Goal: Task Accomplishment & Management: Manage account settings

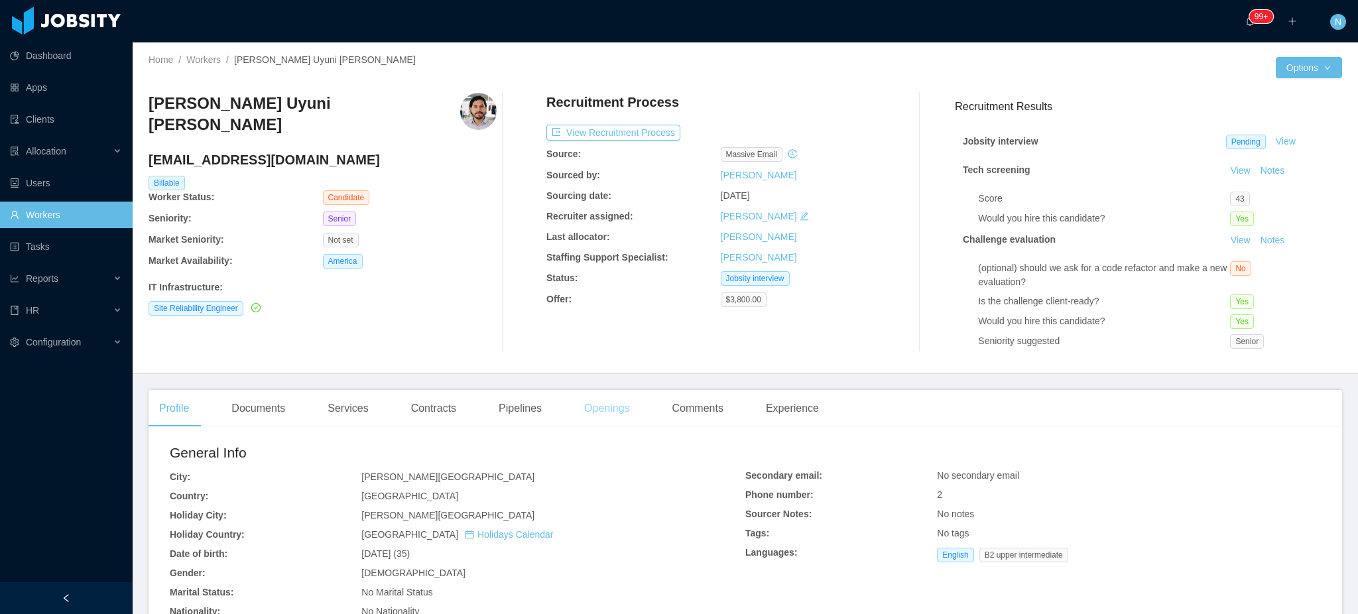
click at [602, 367] on div "Home / Workers / Mauricio Uyuni Miranda / Options Mauricio Uyuni Miranda mauri.…" at bounding box center [746, 208] width 1226 height 332
click at [602, 408] on div "Openings" at bounding box center [607, 408] width 67 height 37
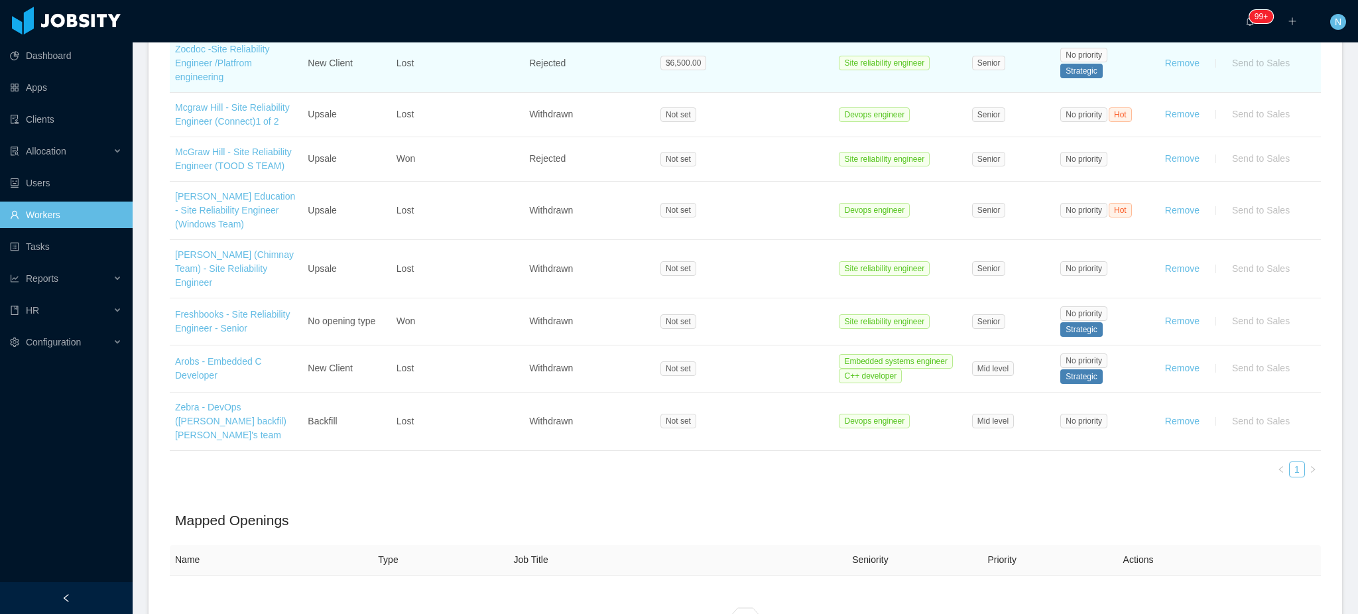
scroll to position [274, 0]
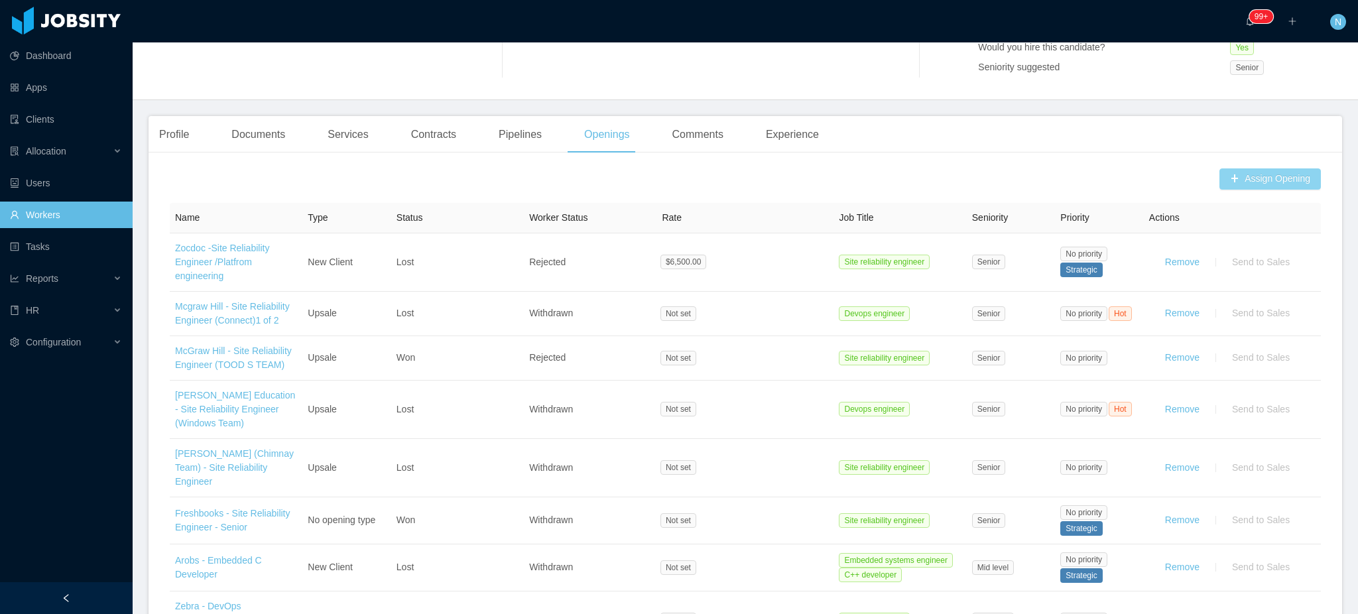
click at [1271, 181] on button "Assign Opening" at bounding box center [1270, 178] width 101 height 21
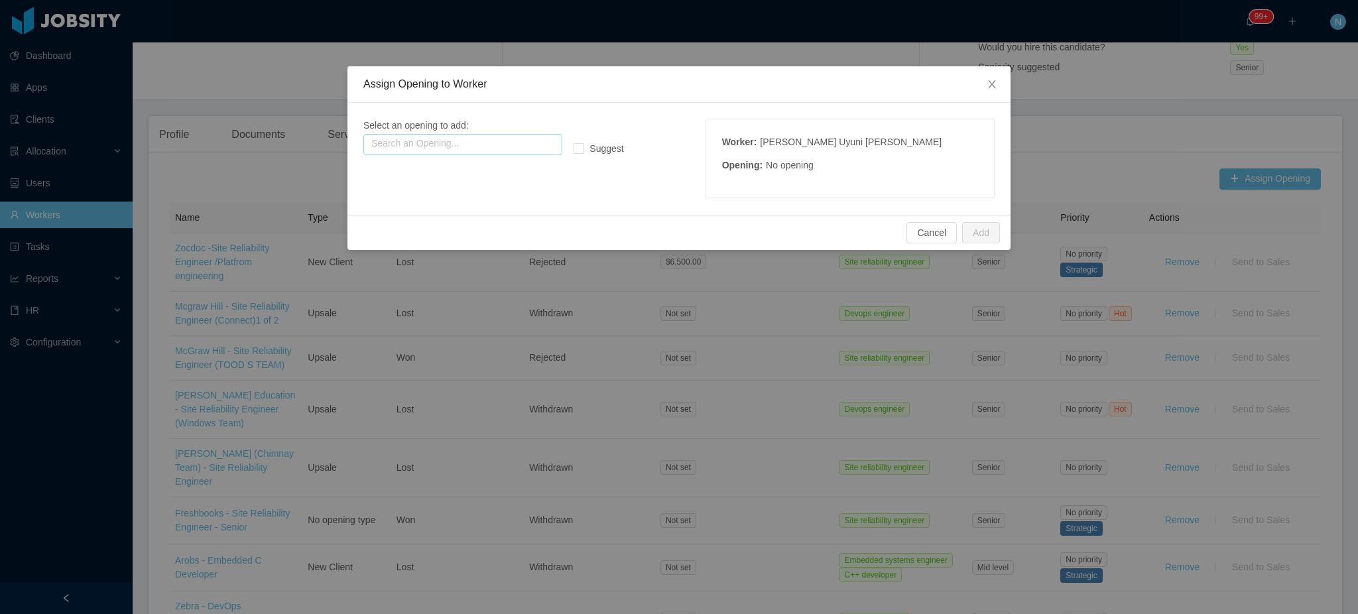
click at [518, 145] on input "text" at bounding box center [462, 144] width 199 height 21
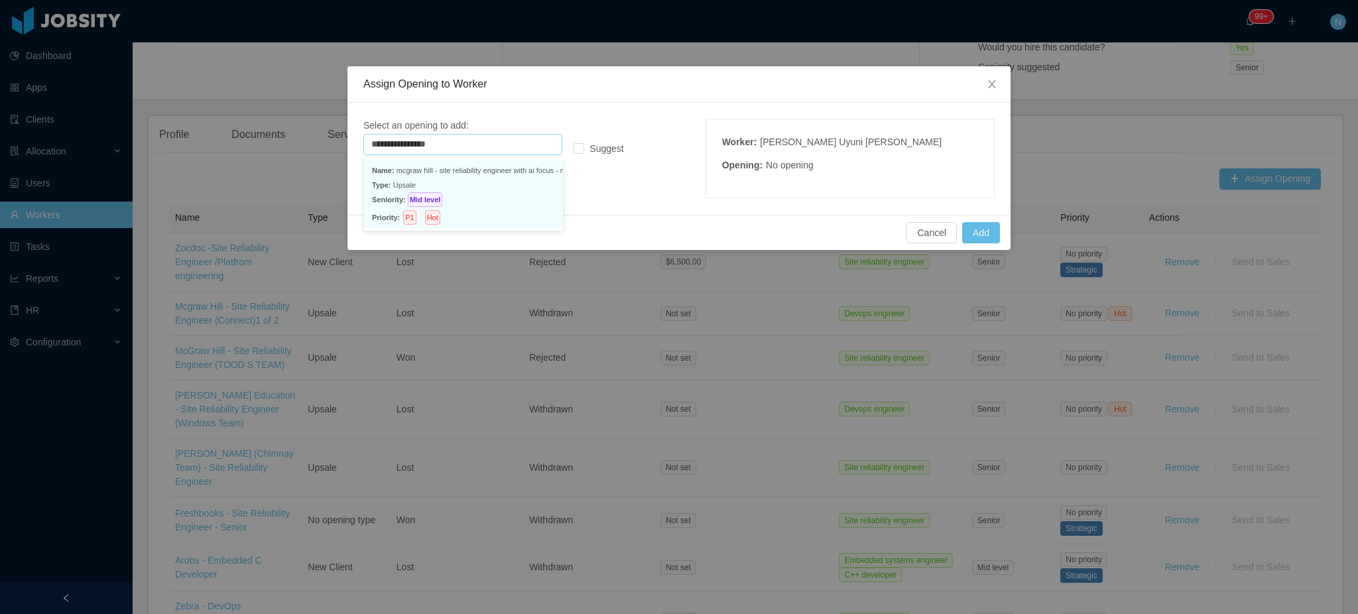
click at [515, 196] on p "Seniority: Mid level" at bounding box center [463, 199] width 183 height 15
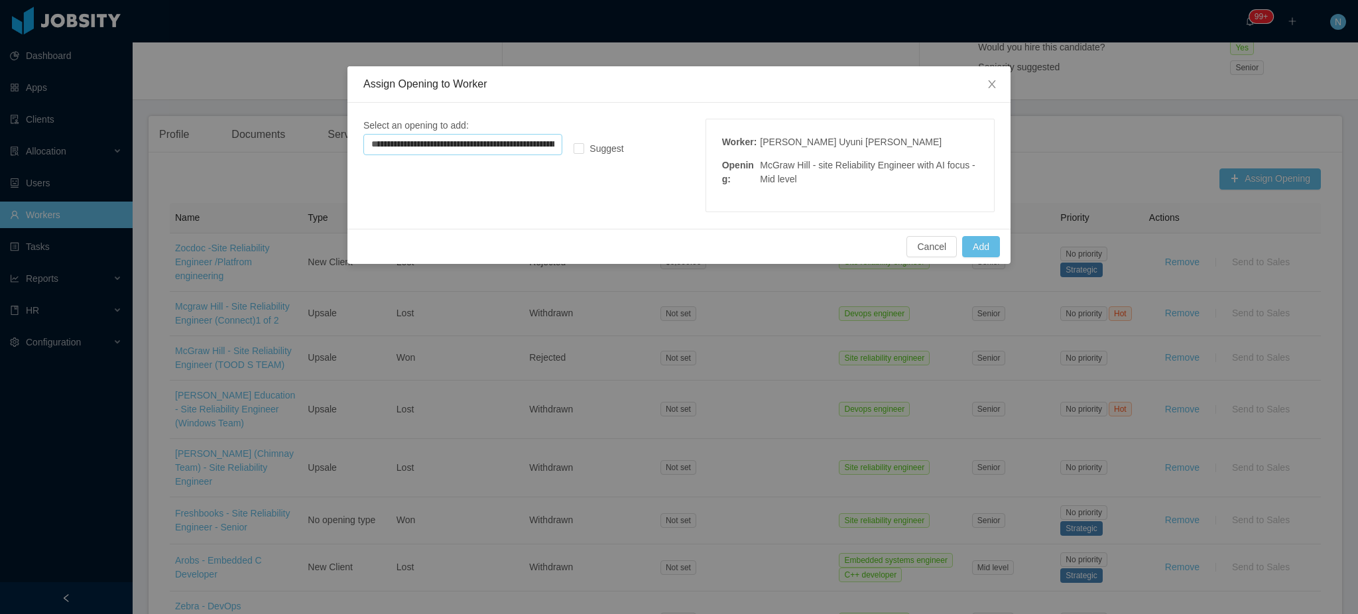
type input "**********"
click at [974, 245] on button "Add" at bounding box center [981, 246] width 38 height 21
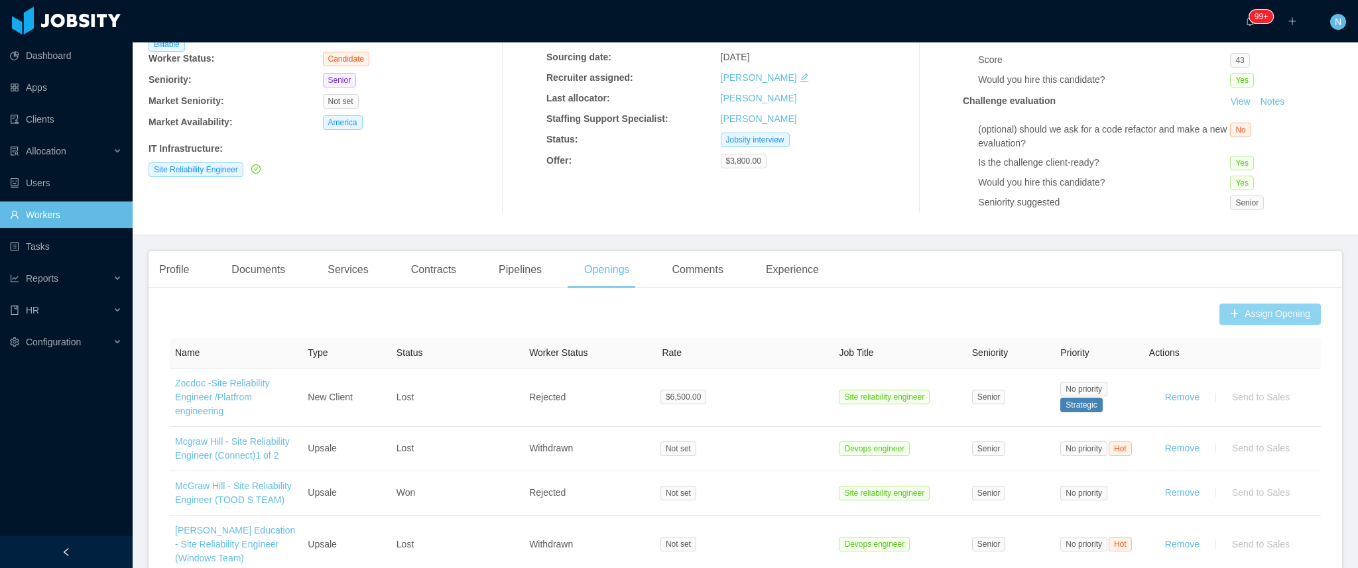
scroll to position [113, 0]
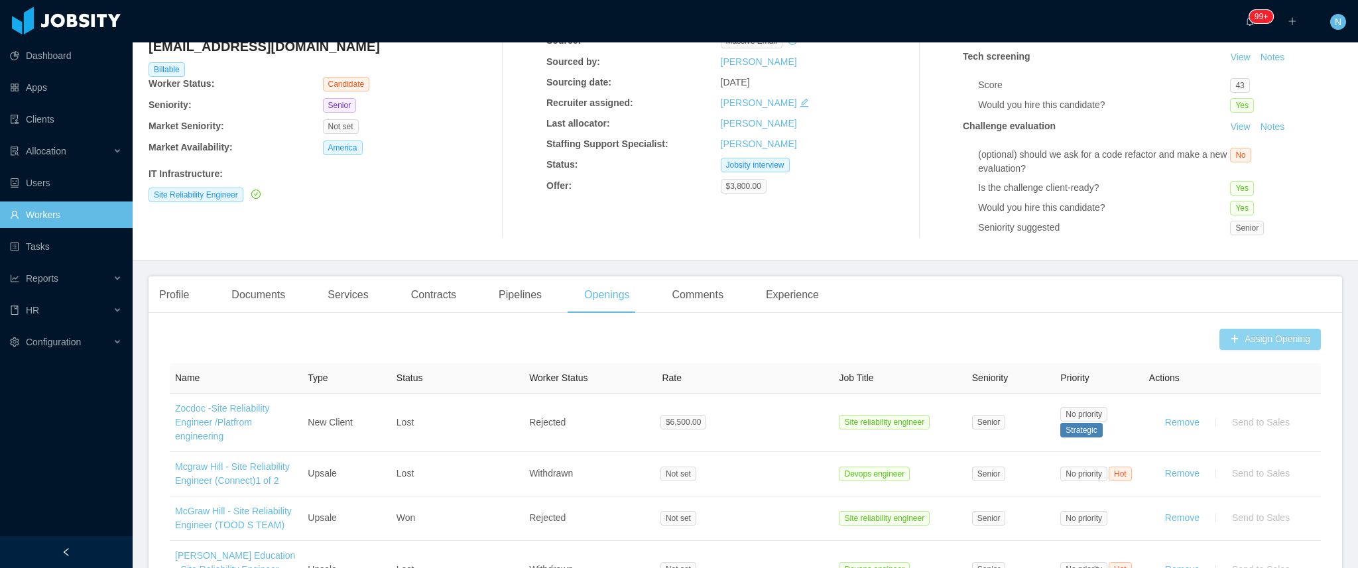
click at [1251, 340] on button "Assign Opening" at bounding box center [1270, 339] width 101 height 21
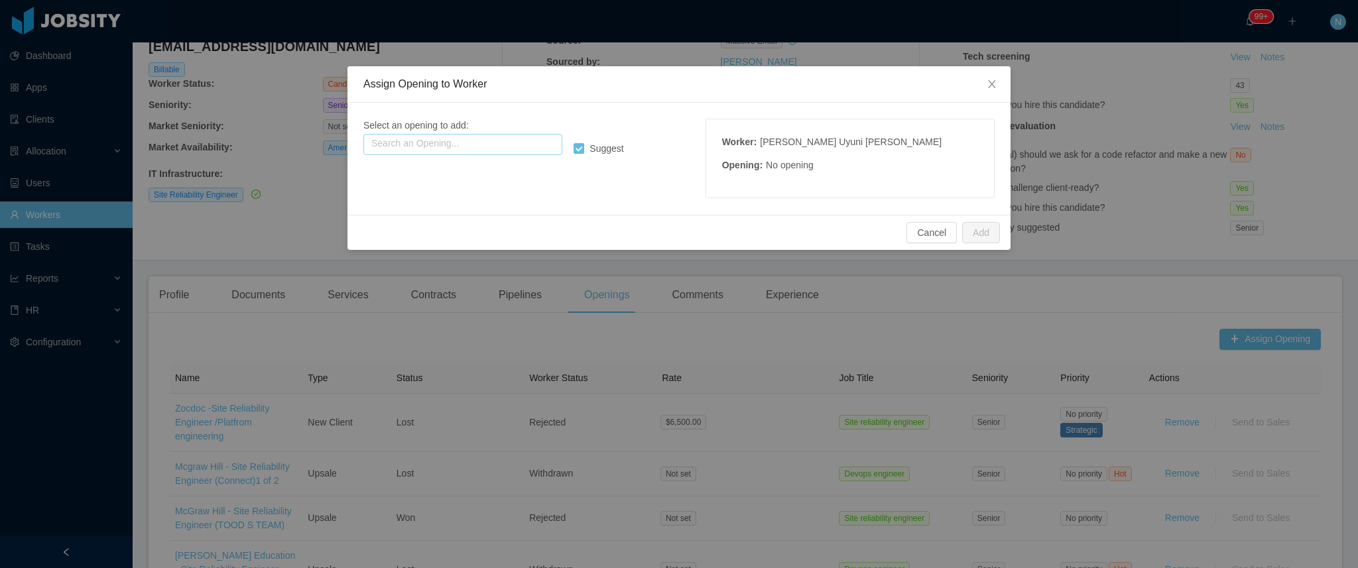
click at [441, 138] on input "text" at bounding box center [462, 144] width 199 height 21
click at [992, 89] on icon "icon: close" at bounding box center [992, 84] width 11 height 11
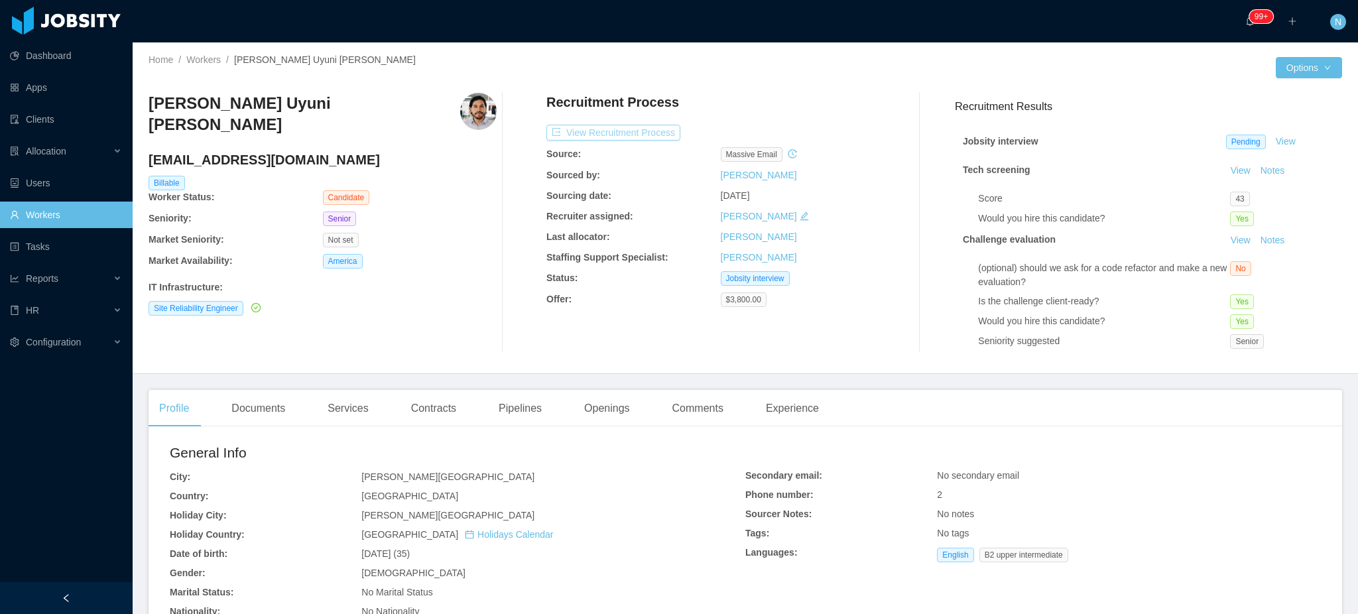
click at [661, 137] on button "View Recruitment Process" at bounding box center [614, 133] width 134 height 16
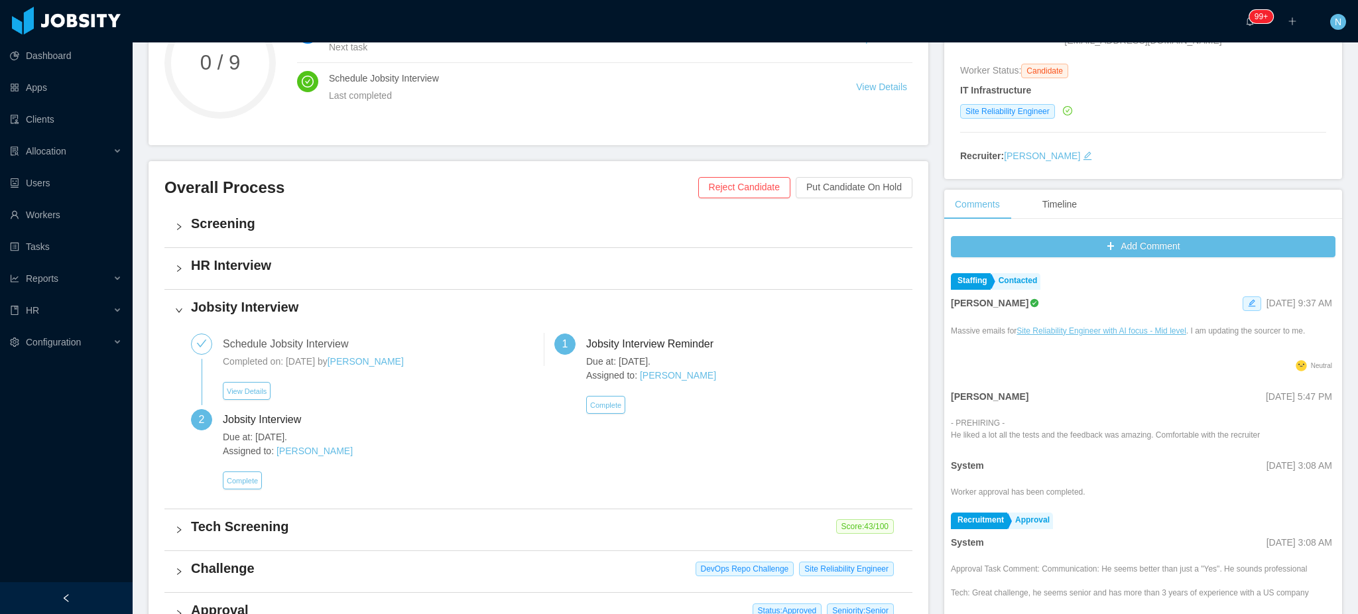
scroll to position [265, 0]
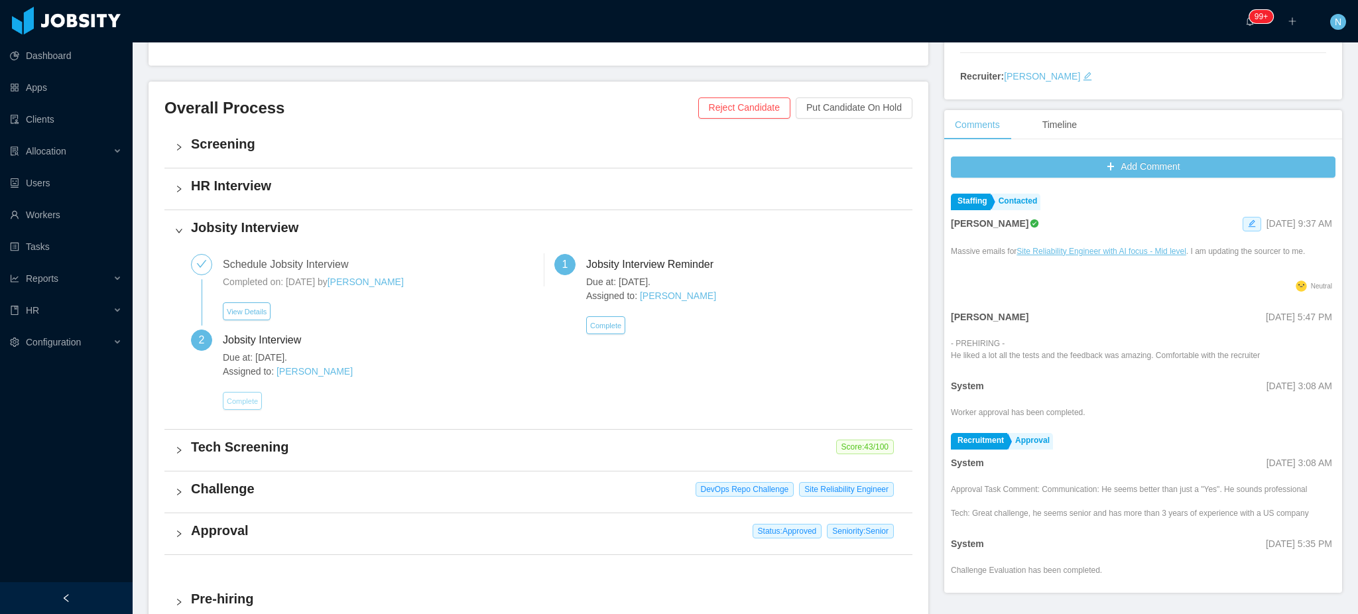
click at [251, 397] on button "Complete" at bounding box center [242, 401] width 39 height 18
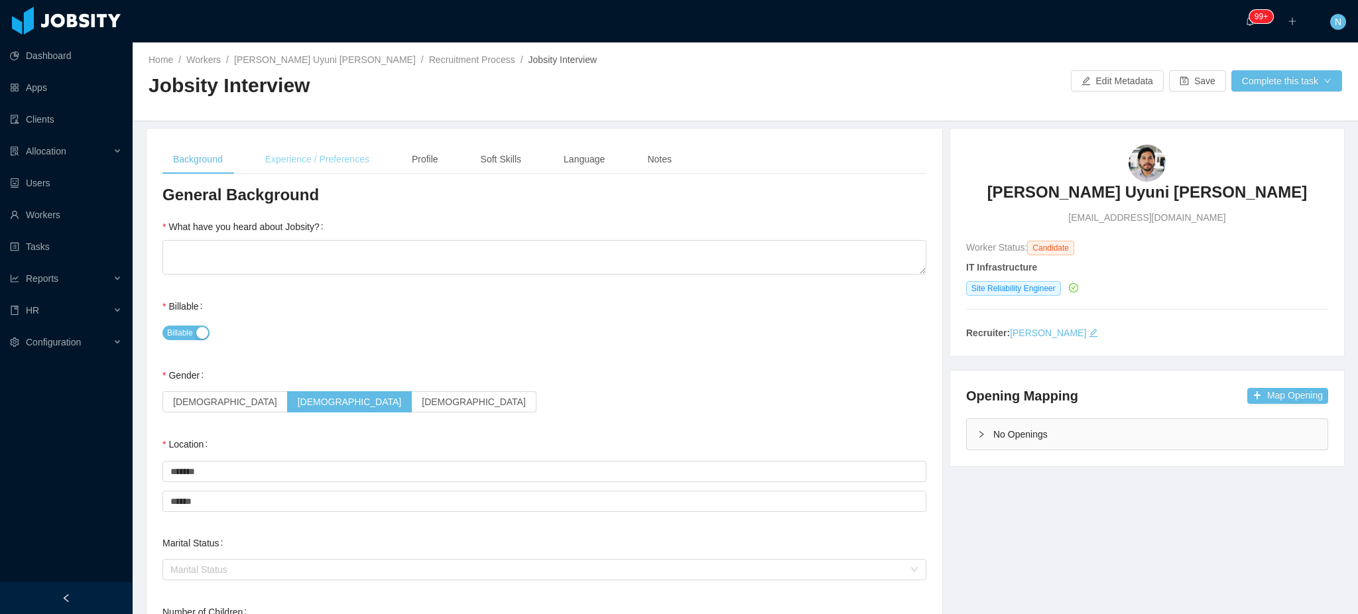
click at [313, 160] on div "Experience / Preferences" at bounding box center [317, 160] width 125 height 30
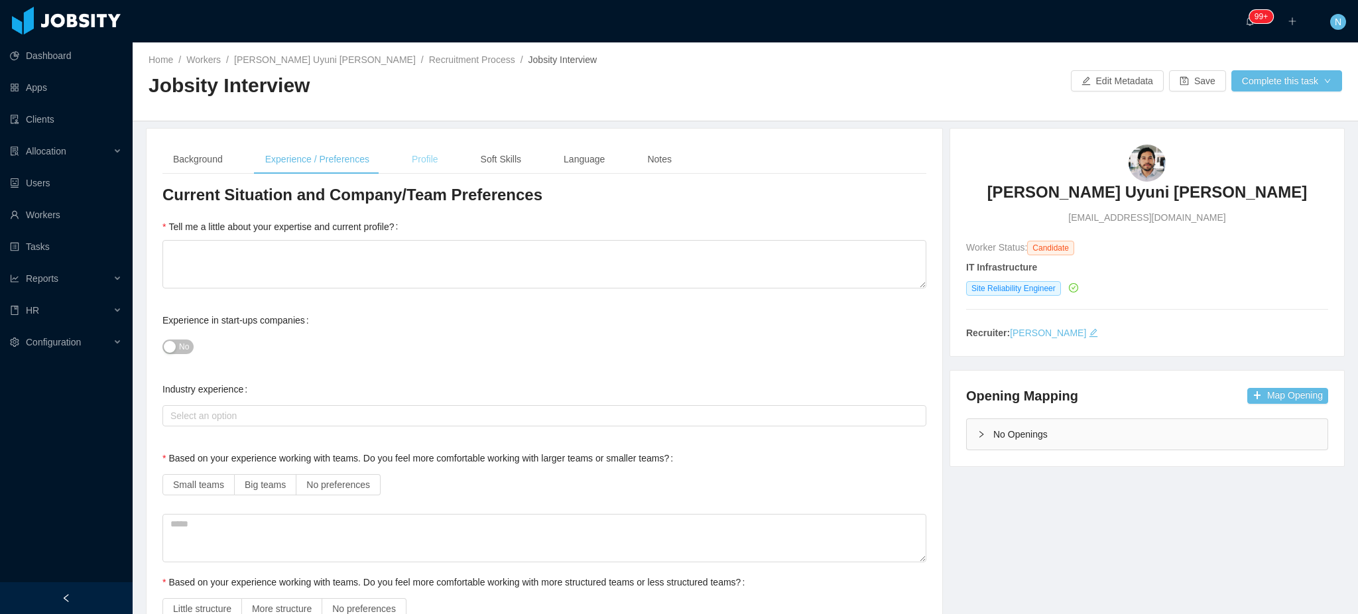
click at [419, 161] on div "Profile" at bounding box center [425, 160] width 48 height 30
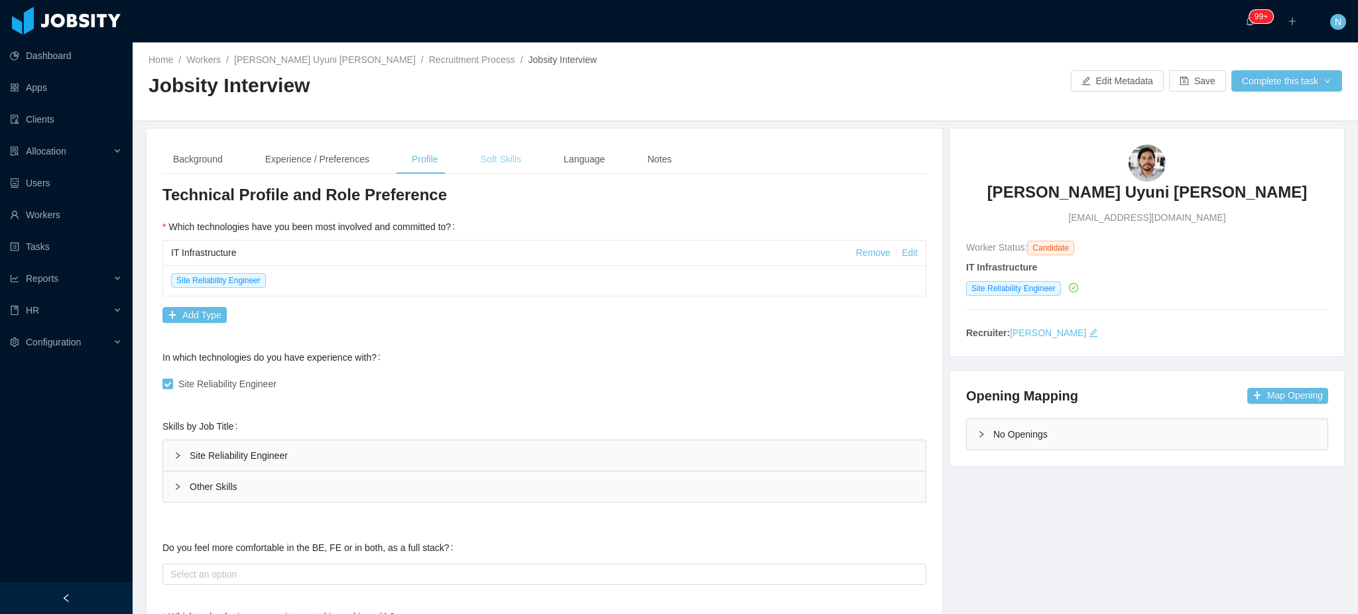
click at [486, 164] on div "Soft Skills" at bounding box center [501, 160] width 62 height 30
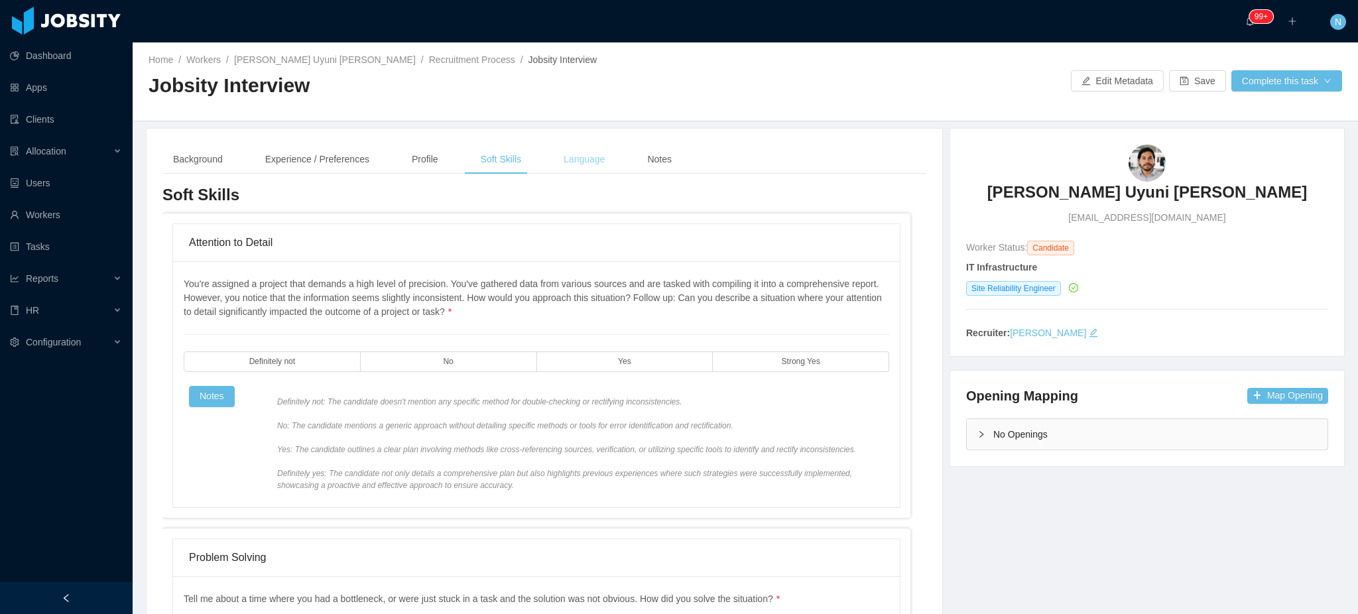
click at [568, 158] on div "Language" at bounding box center [584, 160] width 62 height 30
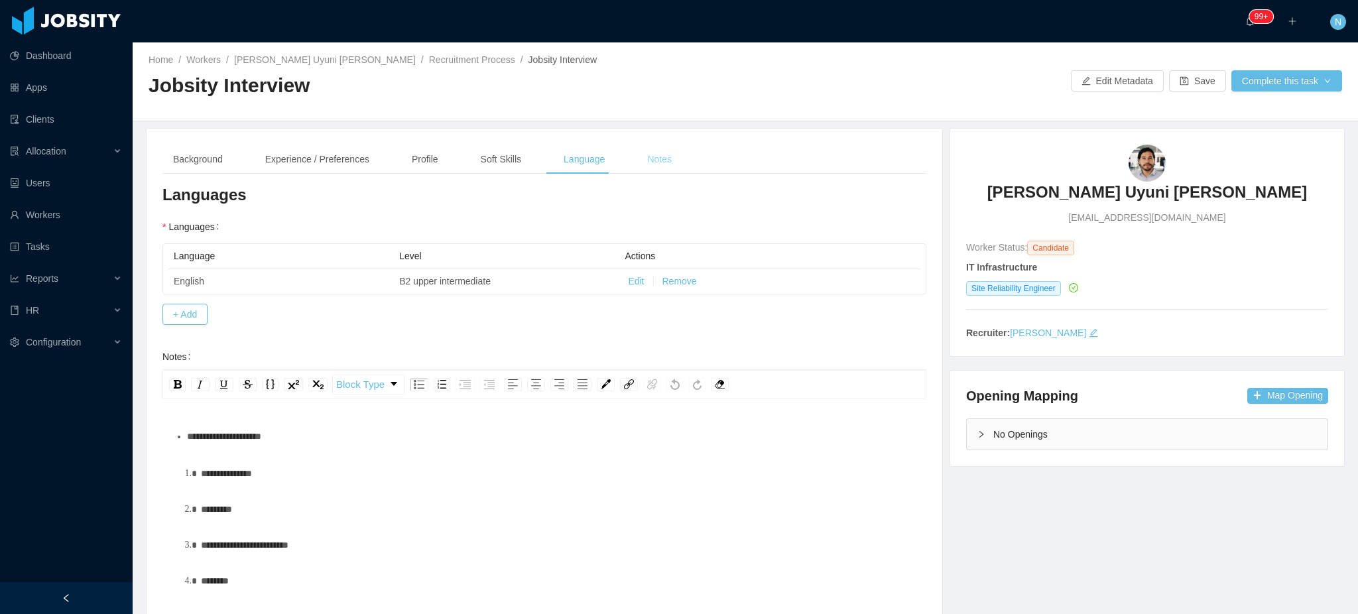
click at [645, 158] on div "Notes" at bounding box center [660, 160] width 46 height 30
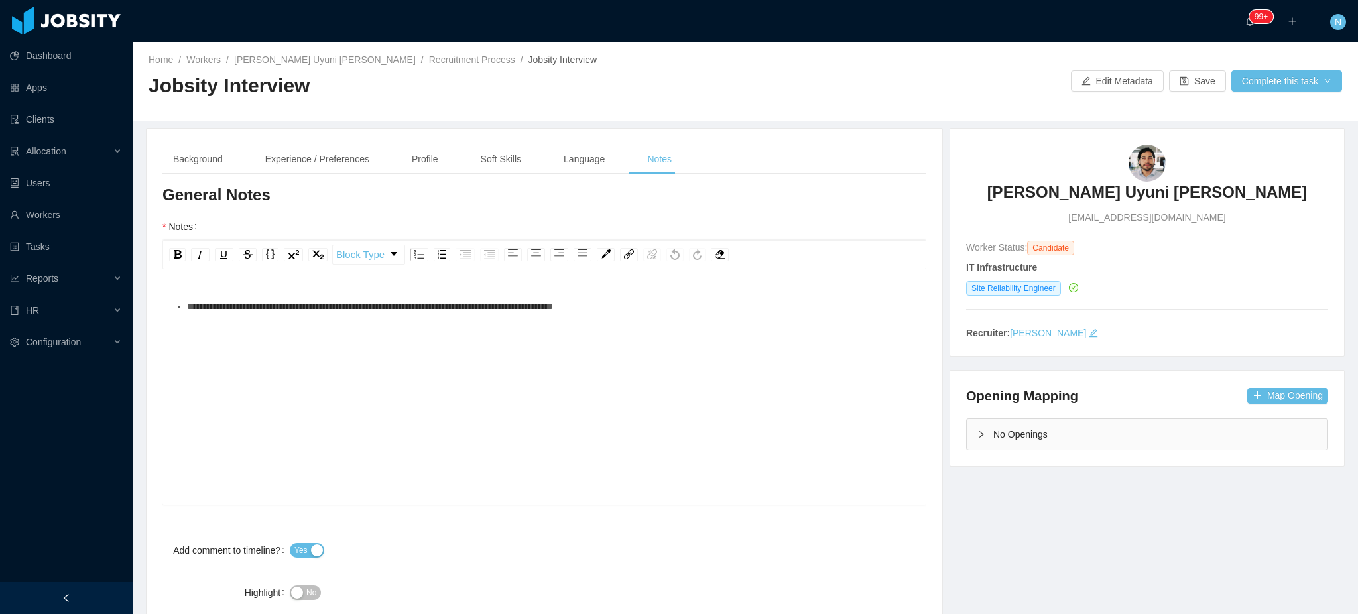
click at [1150, 220] on span "mauri.uyuni@gmail.com" at bounding box center [1147, 218] width 157 height 14
copy span "mauri.uyuni@gmail.com"
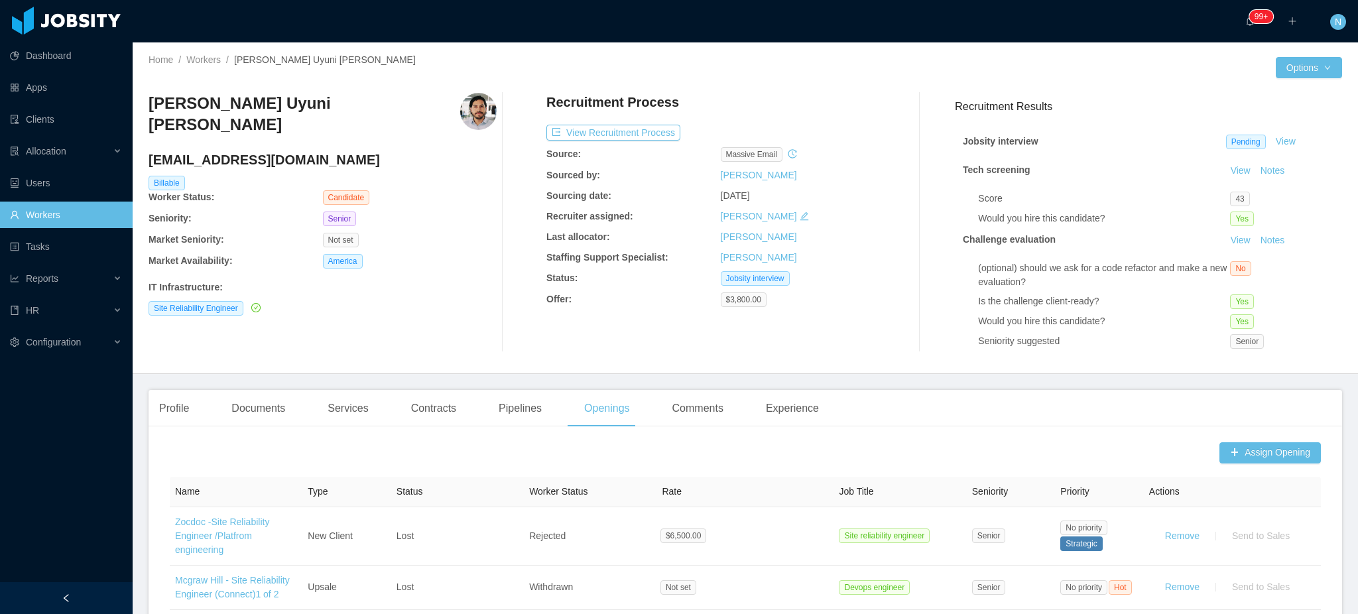
scroll to position [113, 0]
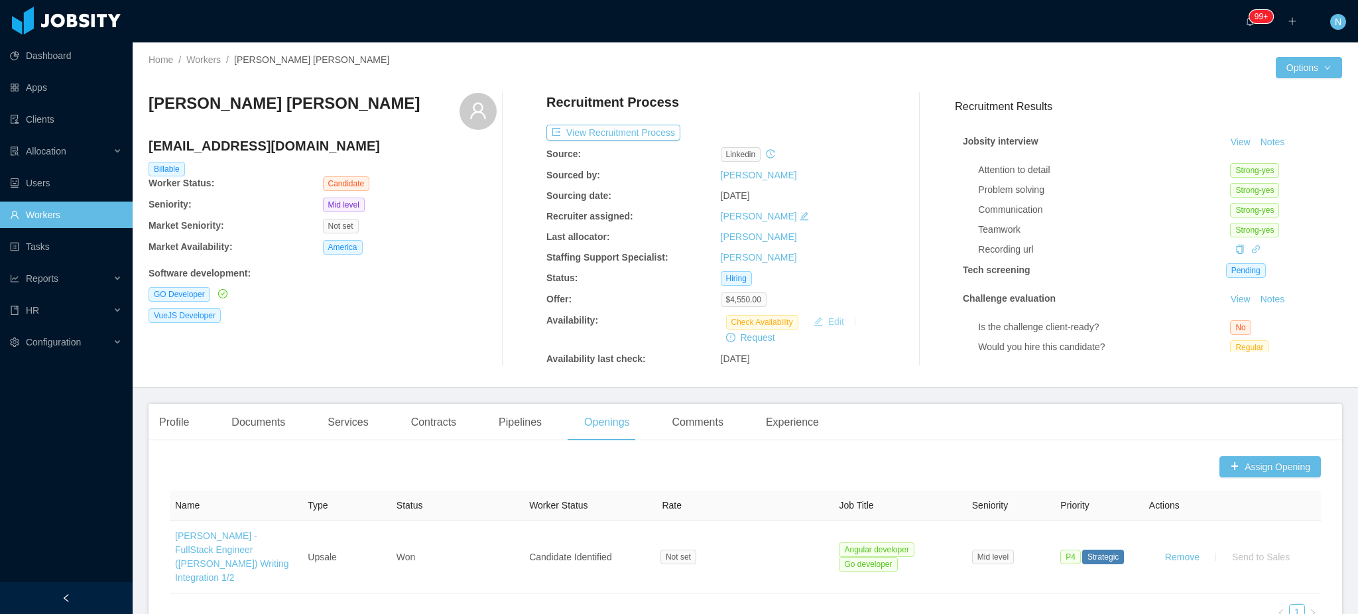
click at [821, 323] on button "Edit" at bounding box center [829, 322] width 41 height 16
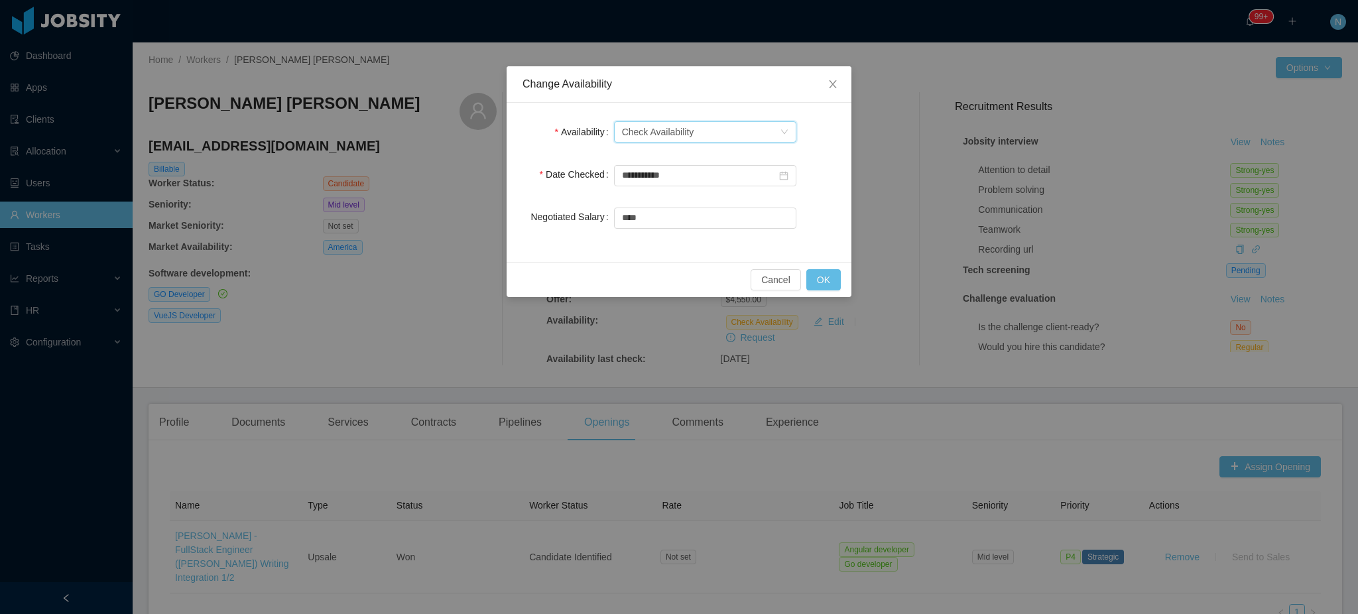
click at [662, 131] on div "Check Availability" at bounding box center [658, 132] width 72 height 20
click at [671, 181] on li "Not Available" at bounding box center [705, 180] width 182 height 21
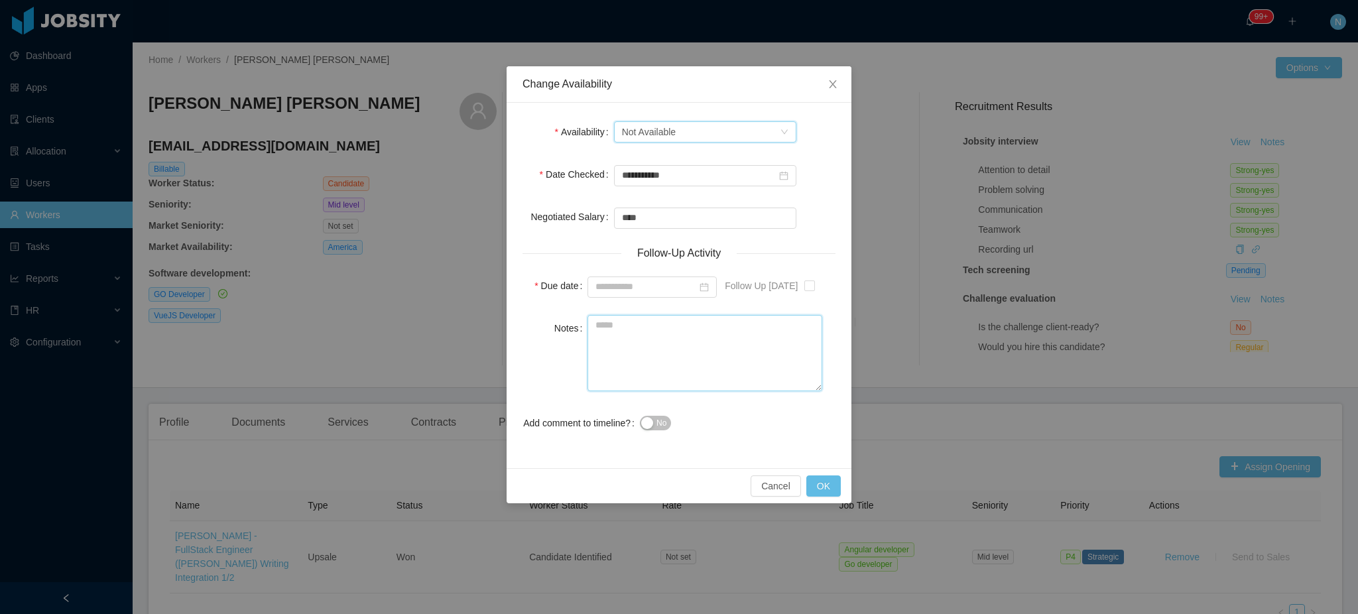
click at [664, 356] on textarea "Notes" at bounding box center [705, 353] width 235 height 76
paste textarea "**********"
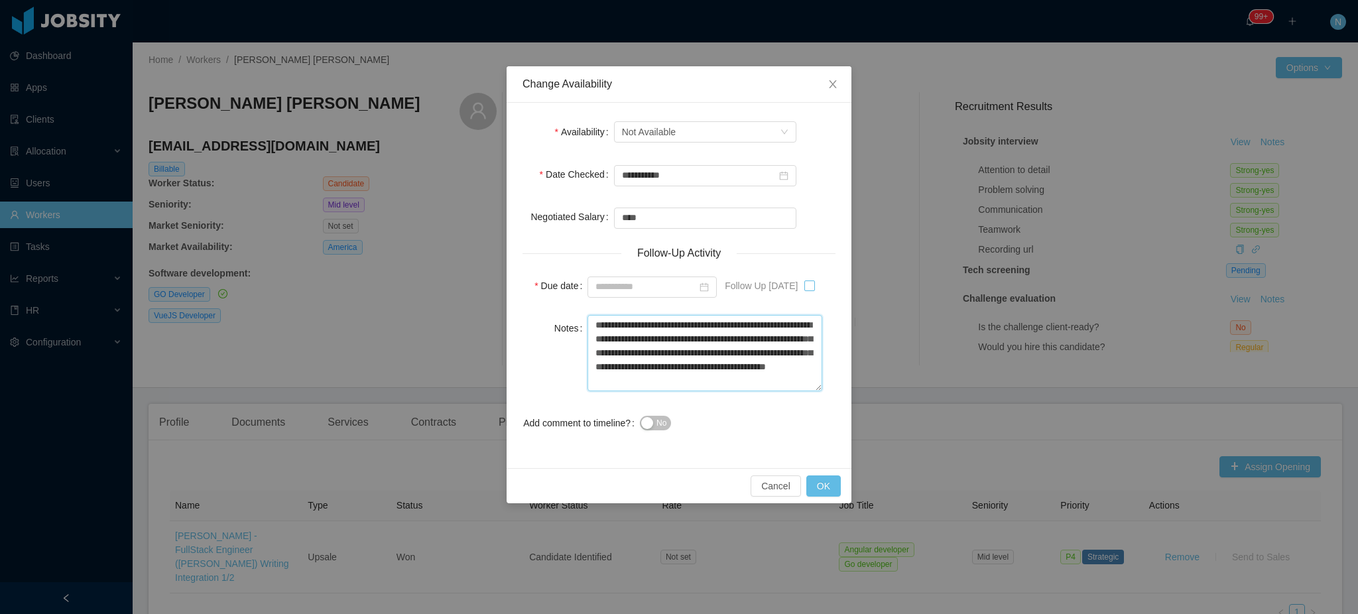
type textarea "**********"
type input "**********"
click at [663, 425] on span "No" at bounding box center [662, 423] width 10 height 13
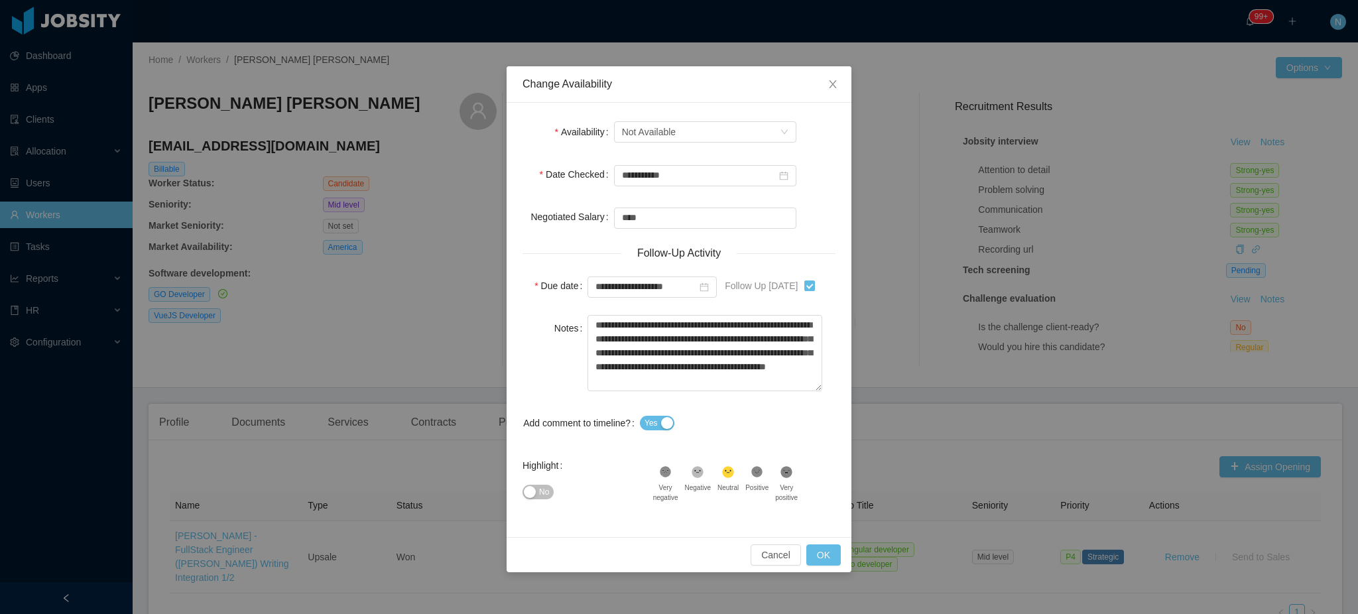
click at [543, 489] on span "No" at bounding box center [544, 492] width 10 height 13
click at [826, 560] on button "OK" at bounding box center [824, 555] width 34 height 21
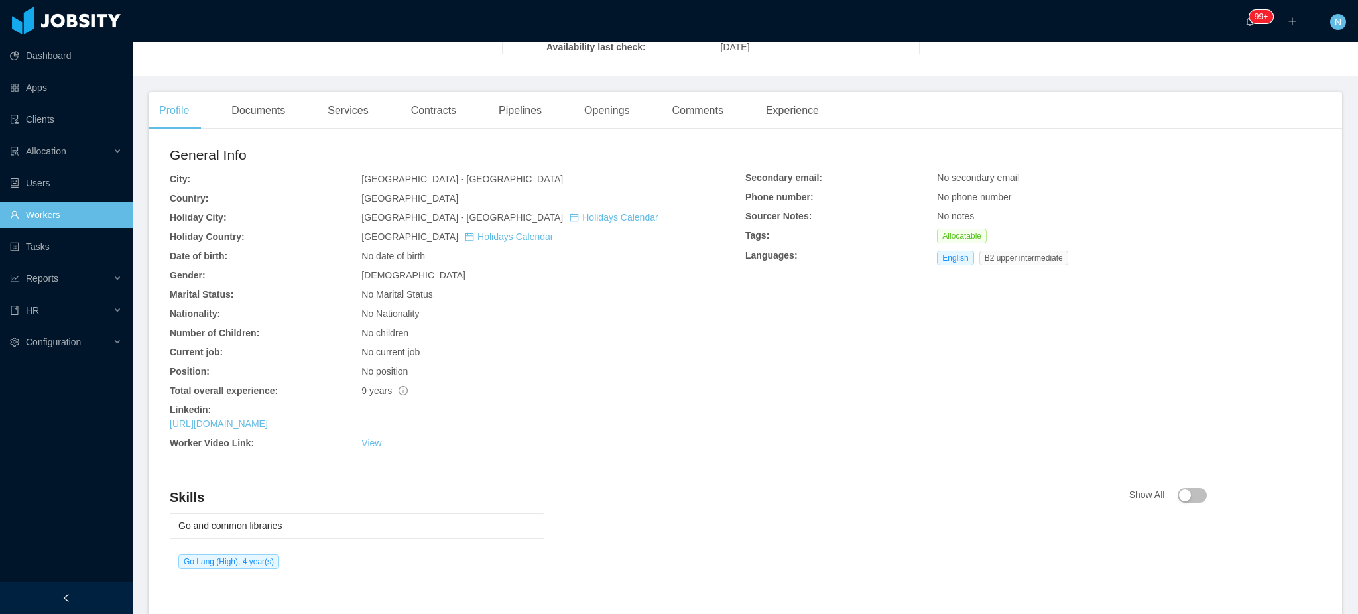
scroll to position [354, 0]
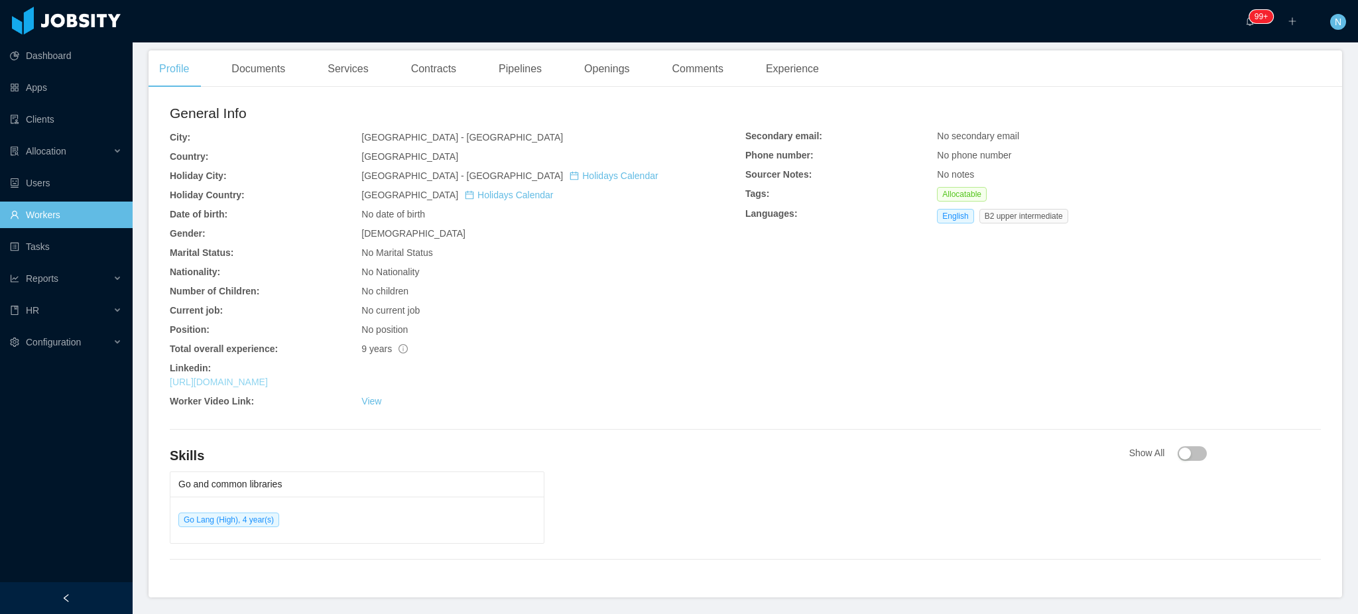
click at [268, 383] on link "[URL][DOMAIN_NAME]" at bounding box center [219, 382] width 98 height 11
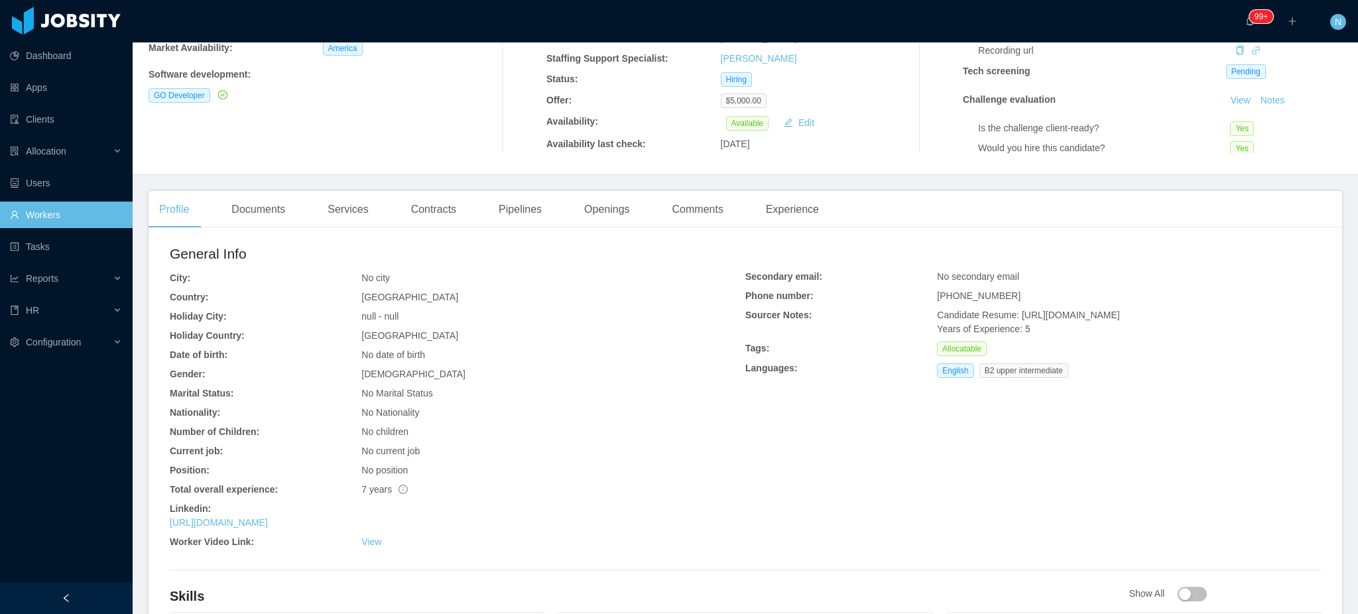
scroll to position [442, 0]
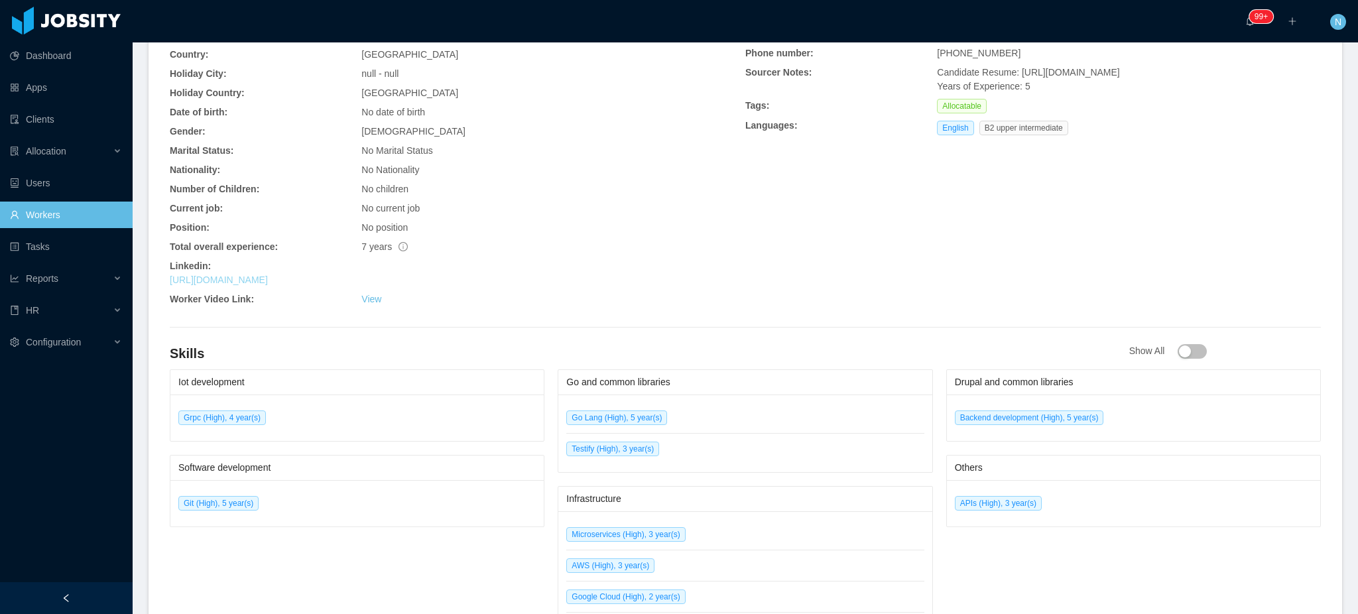
click at [268, 277] on link "[URL][DOMAIN_NAME]" at bounding box center [219, 280] width 98 height 11
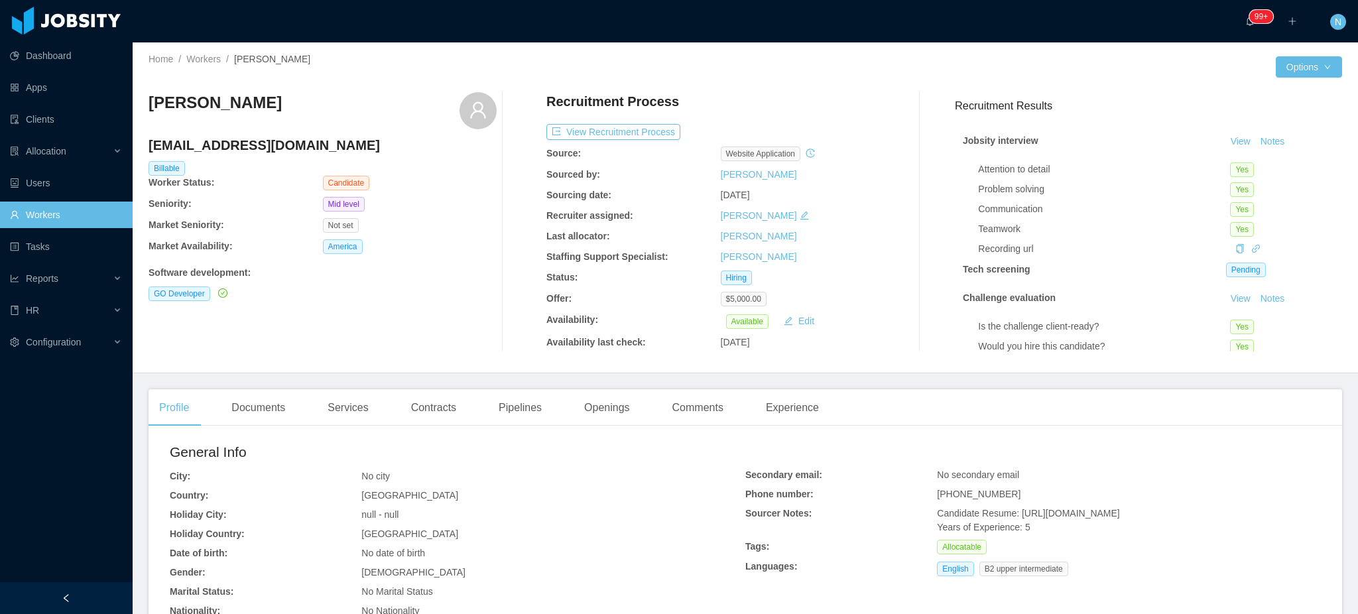
scroll to position [0, 0]
click at [260, 148] on h4 "rodruizronald@gmail.com" at bounding box center [323, 146] width 348 height 19
copy h4 "rodruizronald@gmail.com"
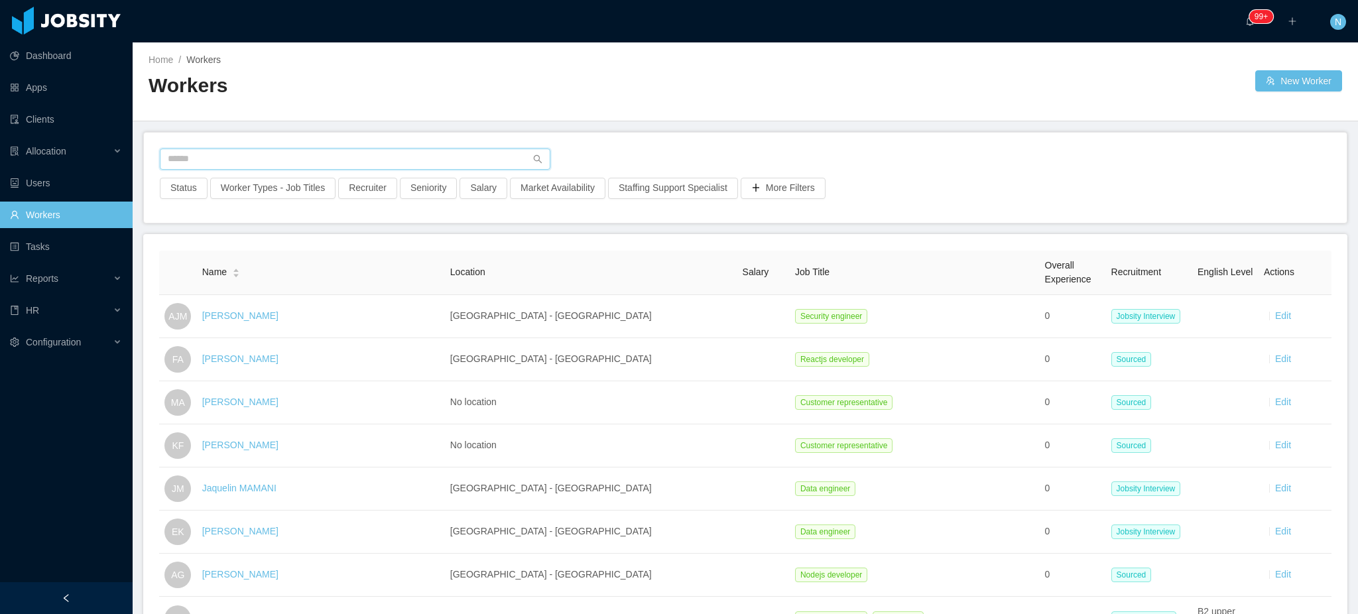
click at [302, 158] on input "text" at bounding box center [355, 159] width 391 height 21
type input "*******"
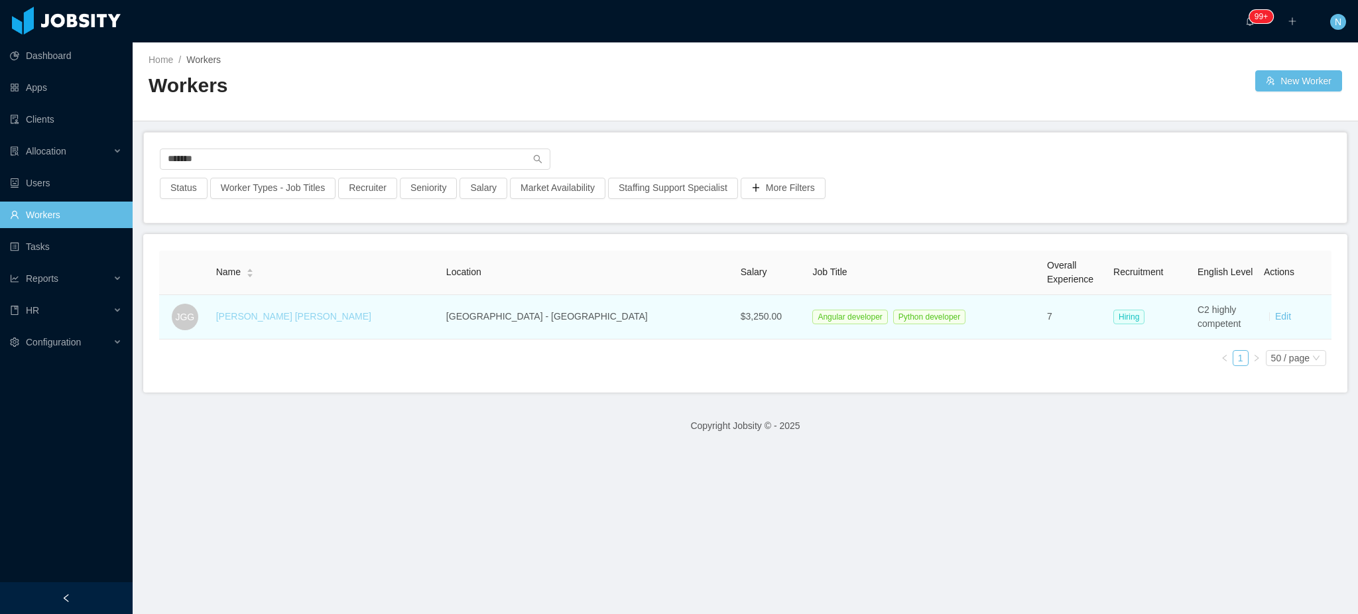
click at [304, 317] on link "[PERSON_NAME] [PERSON_NAME]" at bounding box center [293, 316] width 155 height 11
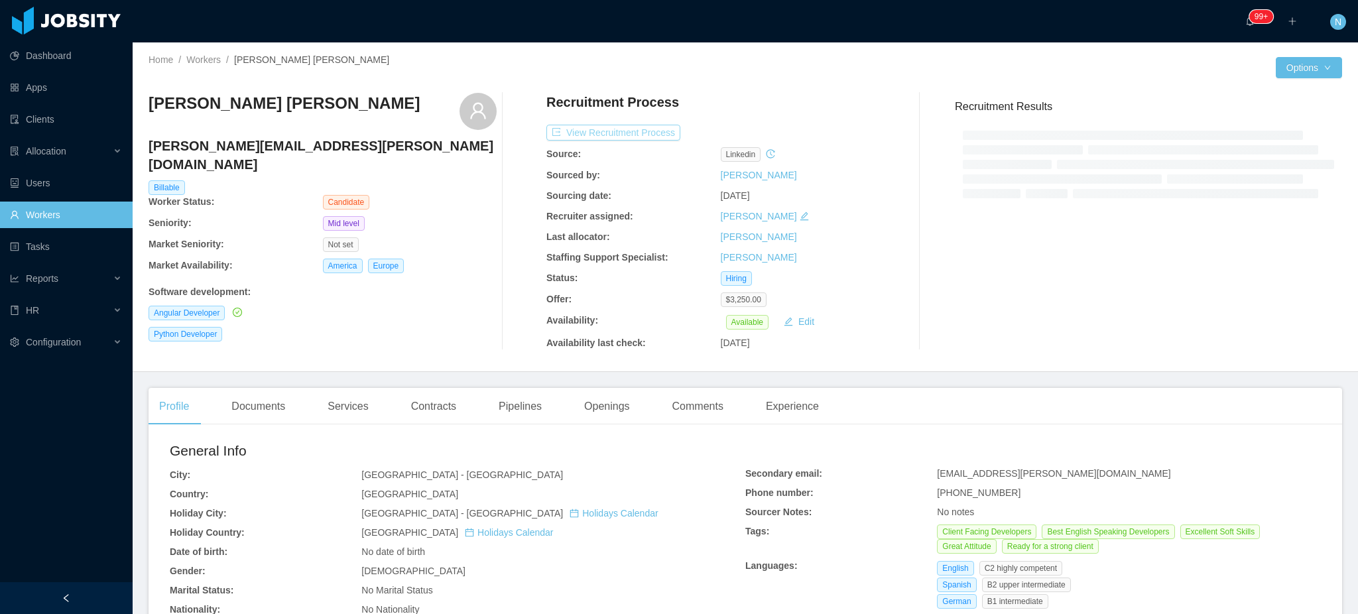
click at [633, 127] on button "View Recruitment Process" at bounding box center [614, 133] width 134 height 16
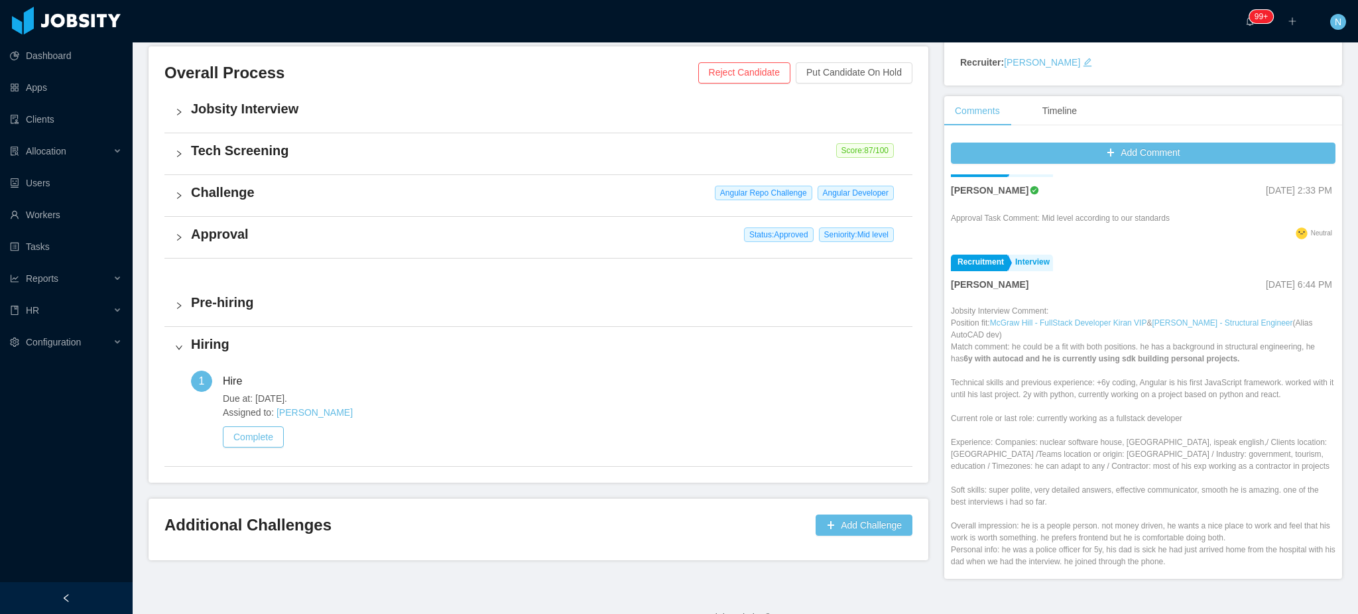
scroll to position [329, 0]
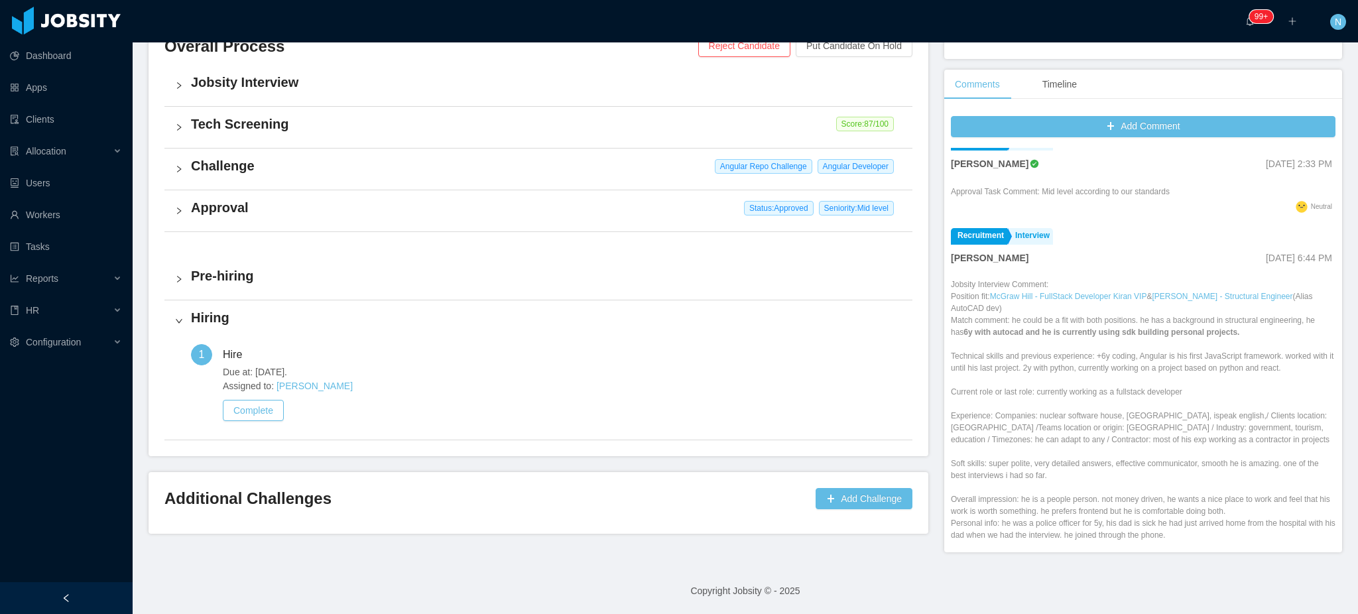
click at [469, 501] on h3 "Additional Challenges" at bounding box center [487, 498] width 646 height 21
click at [848, 499] on button "Add Challenge" at bounding box center [864, 498] width 97 height 21
click at [900, 456] on button "OK" at bounding box center [894, 459] width 24 height 16
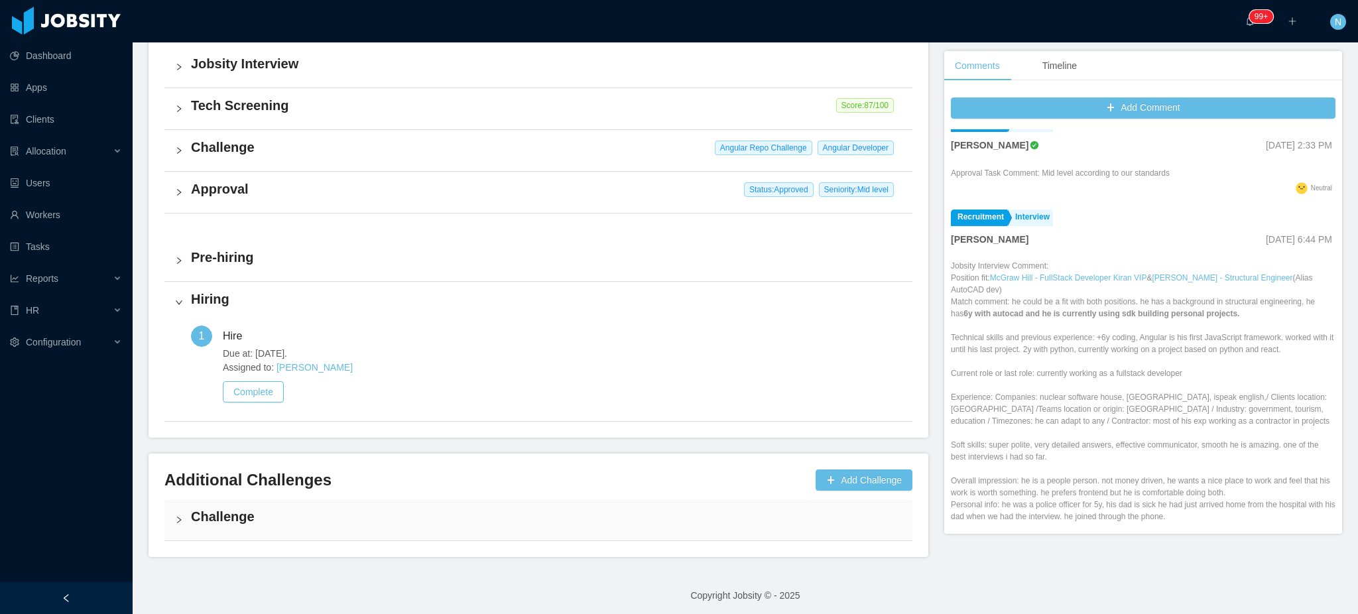
scroll to position [349, 0]
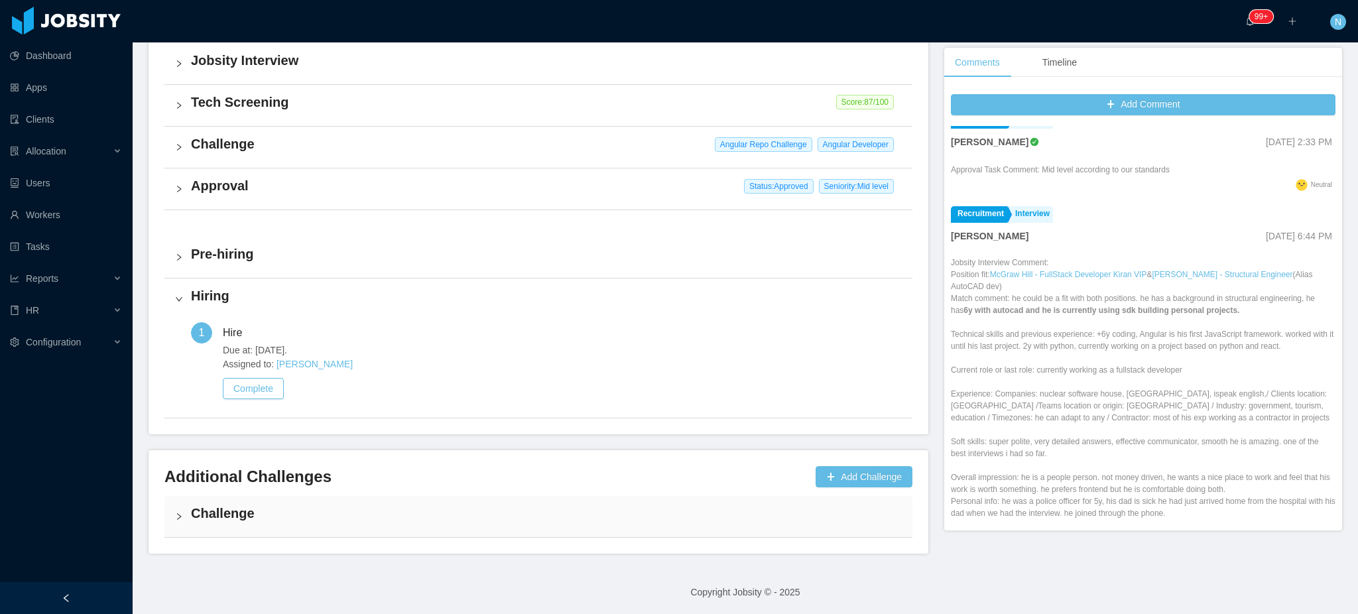
click at [239, 515] on h4 "Challenge" at bounding box center [546, 513] width 711 height 19
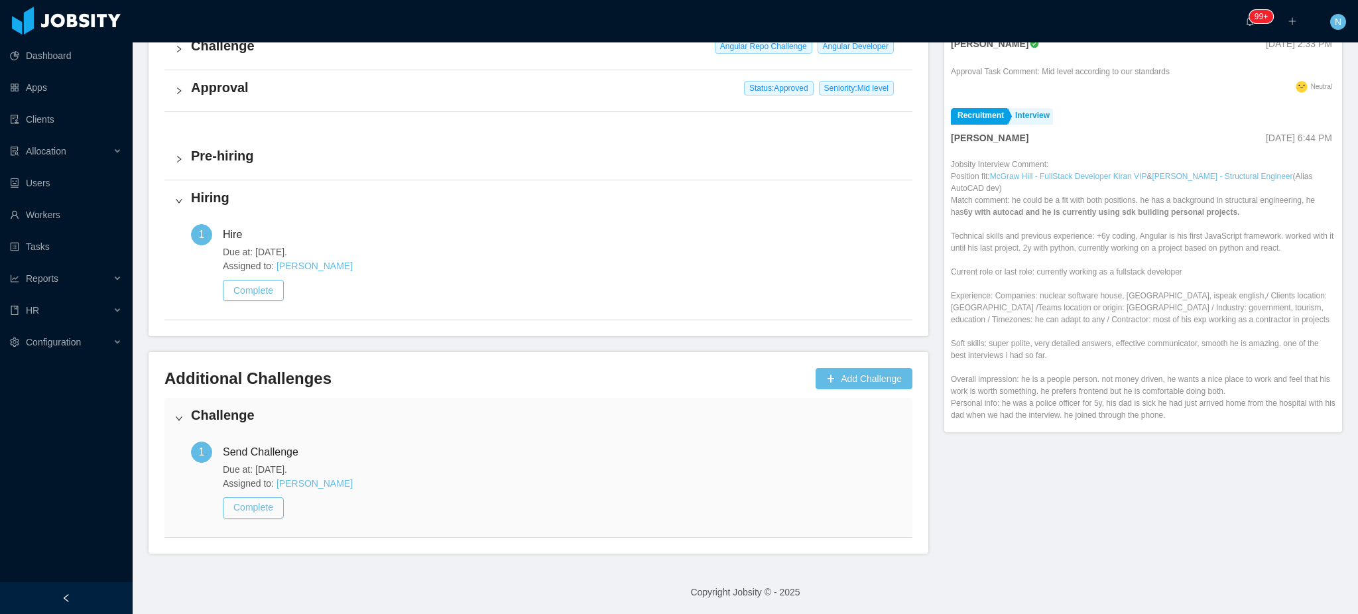
scroll to position [448, 0]
click at [255, 504] on button "Complete" at bounding box center [253, 507] width 61 height 21
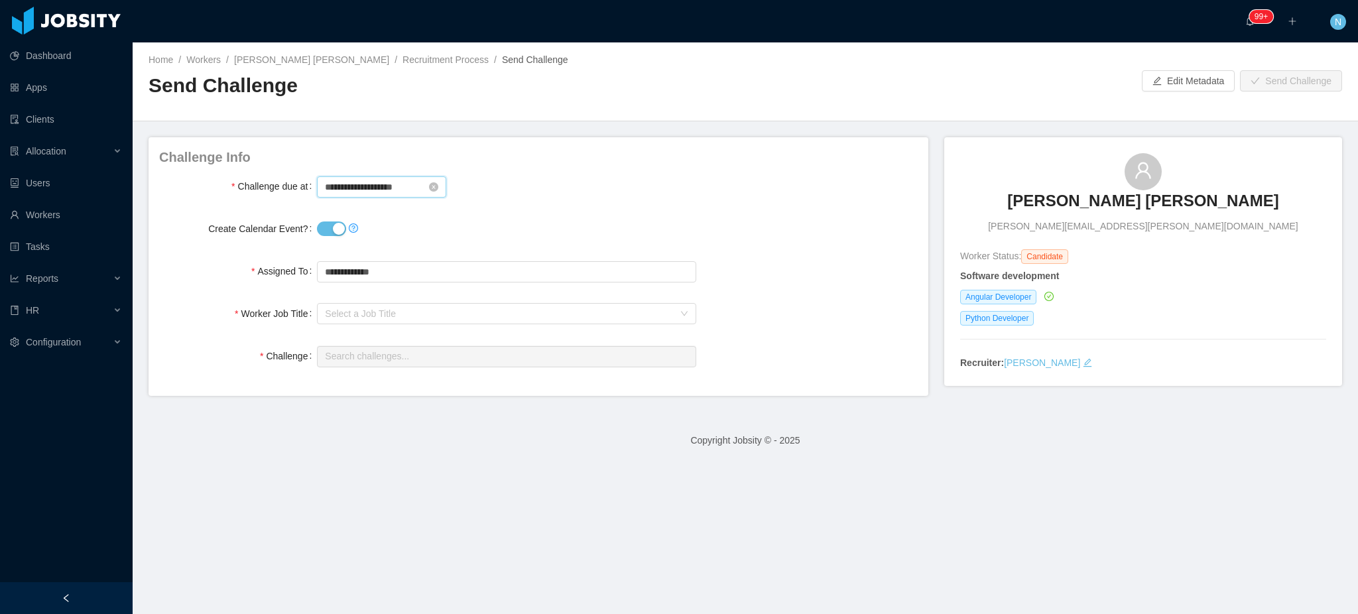
click at [411, 185] on input "**********" at bounding box center [381, 186] width 129 height 21
click at [455, 339] on div "29" at bounding box center [457, 338] width 16 height 16
type input "**********"
click at [457, 387] on link "select time" at bounding box center [443, 386] width 44 height 25
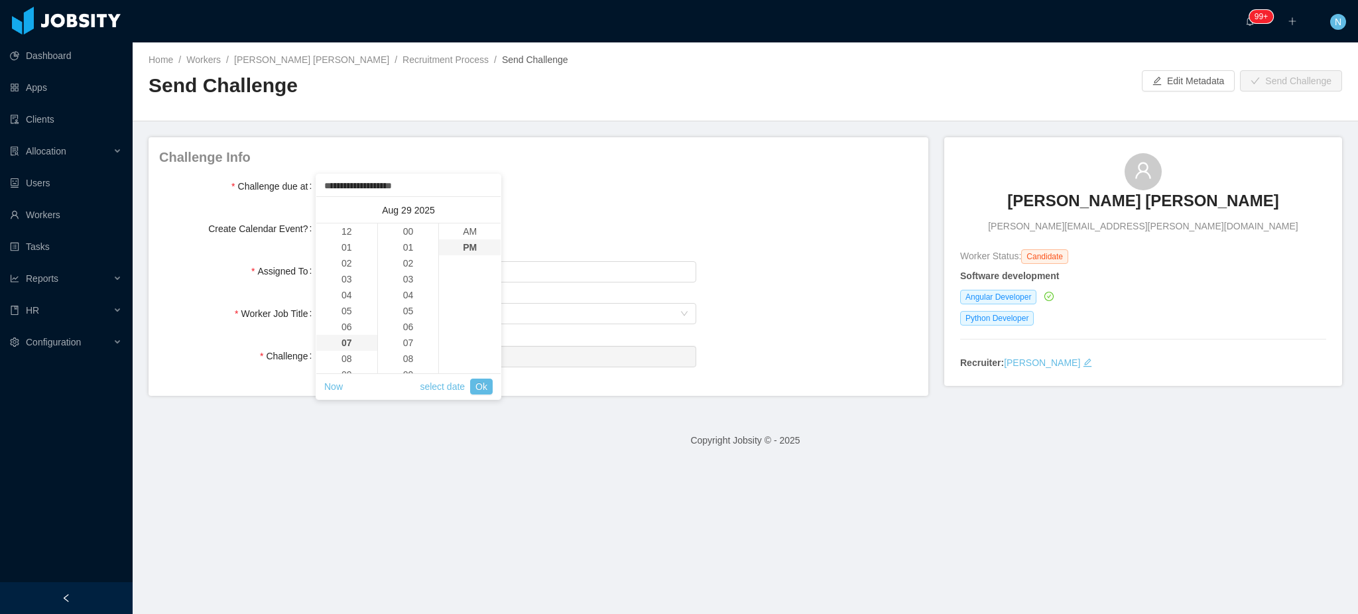
scroll to position [15, 0]
click at [336, 296] on li "11" at bounding box center [346, 295] width 61 height 16
type input "**********"
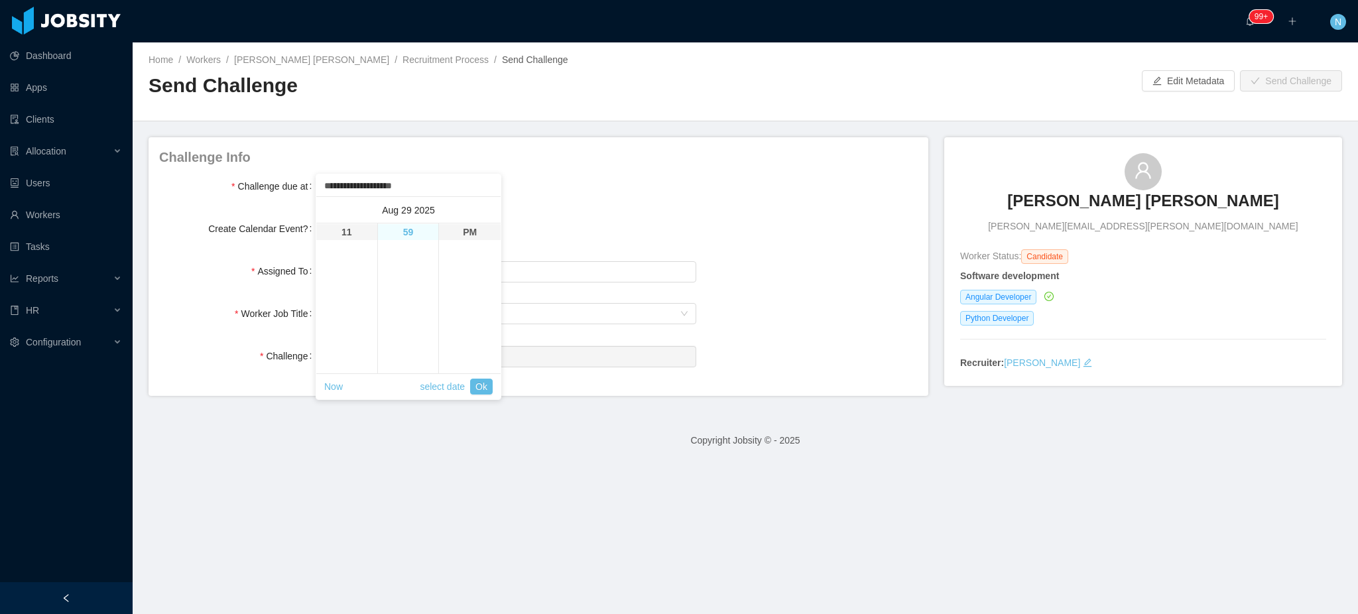
click at [399, 230] on li "59" at bounding box center [408, 232] width 61 height 16
type input "**********"
click at [478, 389] on link "Ok" at bounding box center [481, 387] width 23 height 16
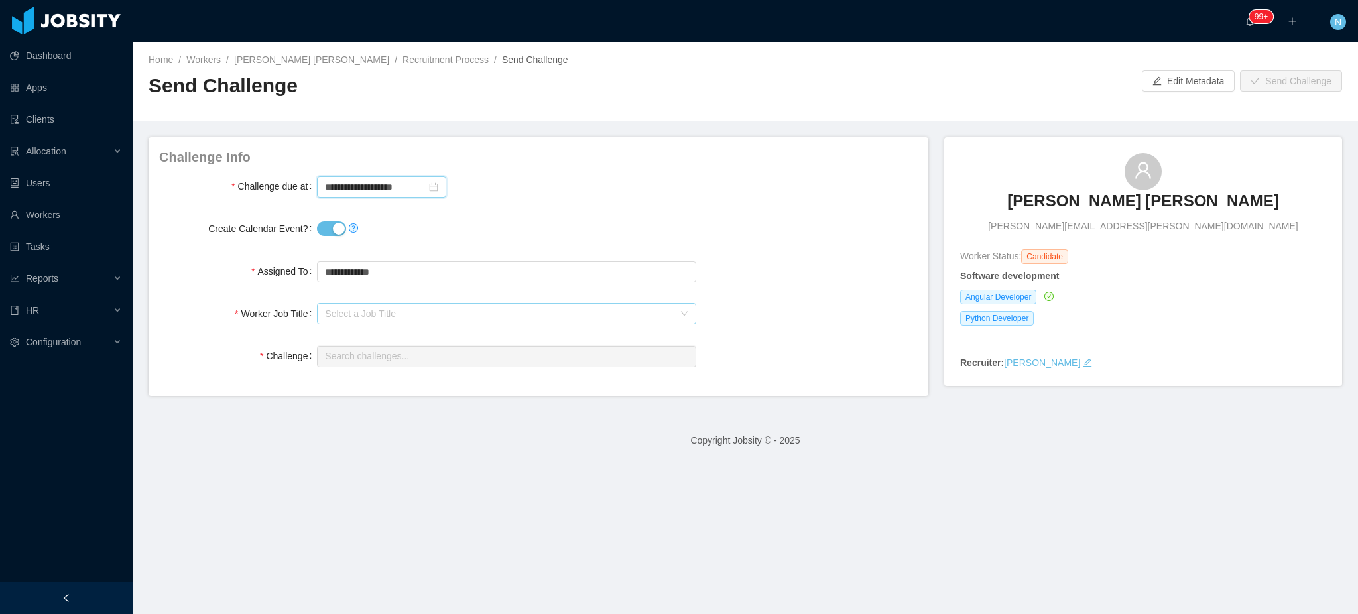
click at [356, 312] on div "Select a Job Title" at bounding box center [499, 313] width 349 height 13
click at [373, 362] on li "Angular Developer" at bounding box center [503, 361] width 375 height 21
click at [350, 362] on input "text" at bounding box center [506, 356] width 379 height 21
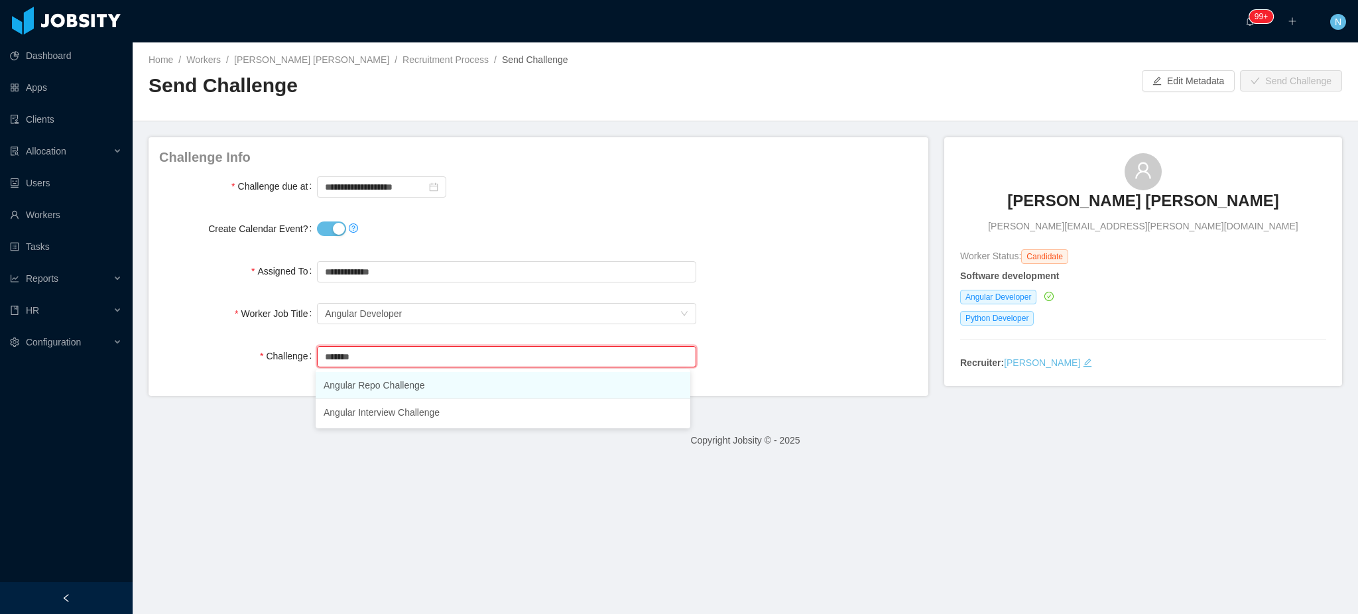
click at [374, 387] on li "Angular Repo Challenge" at bounding box center [503, 385] width 375 height 27
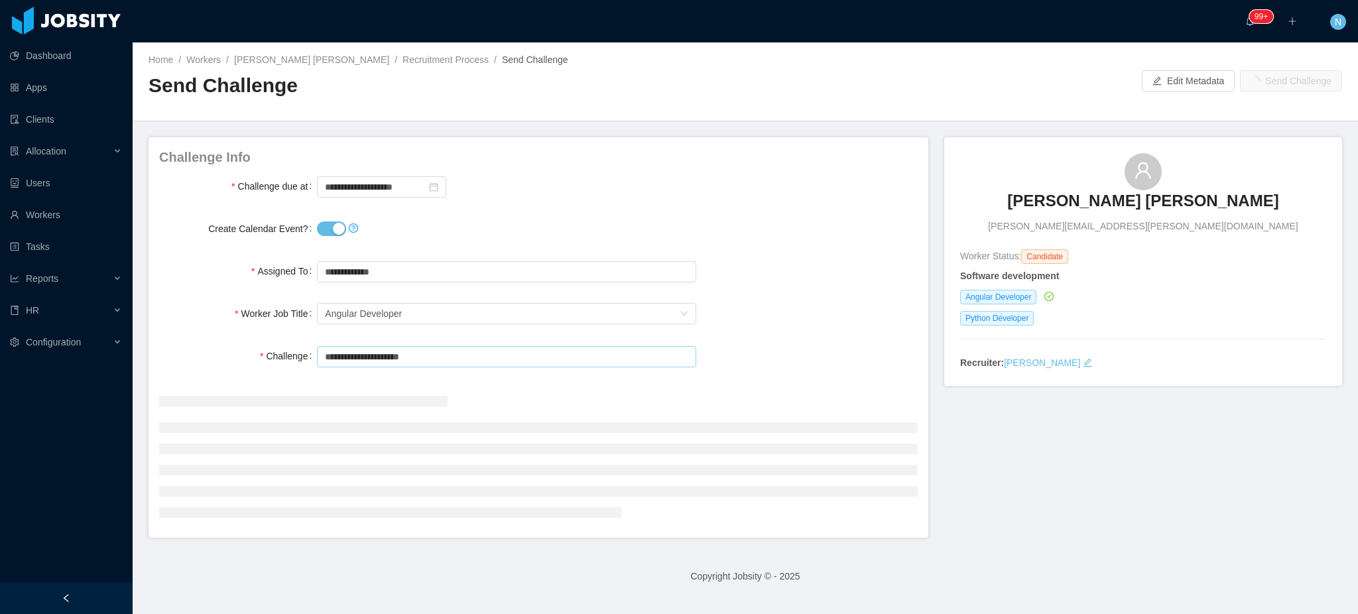
type input "**********"
click at [834, 302] on div "Worker Job Title Select a Job Title Angular Developer" at bounding box center [538, 313] width 759 height 27
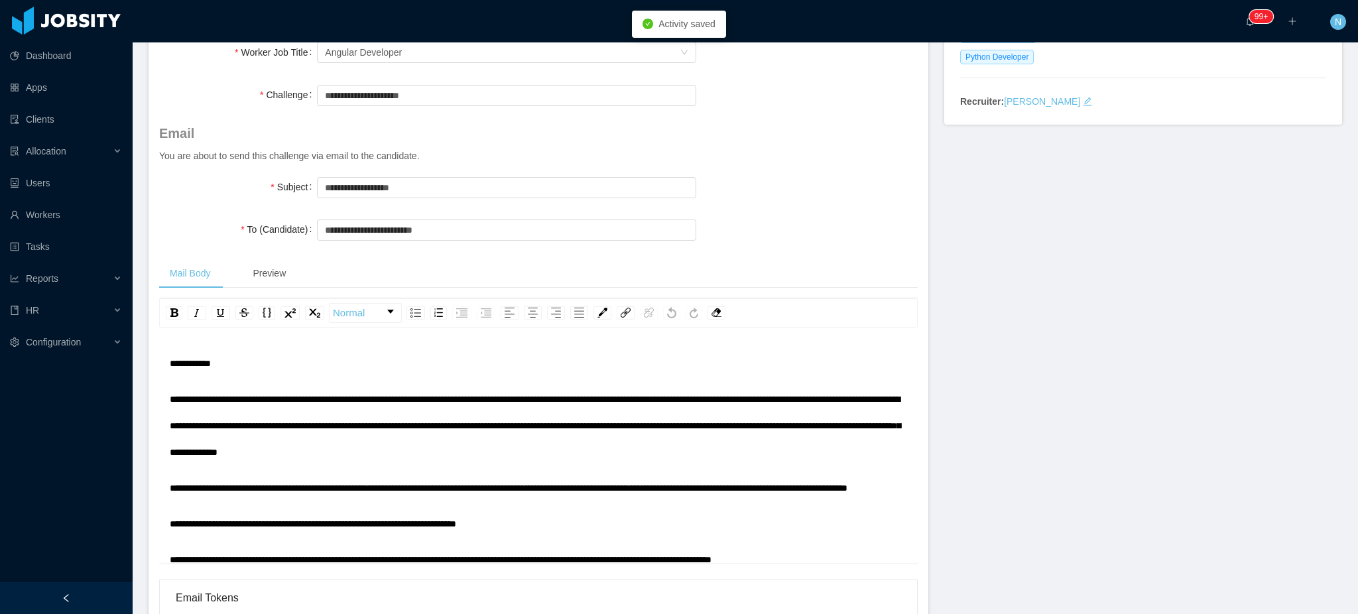
scroll to position [265, 0]
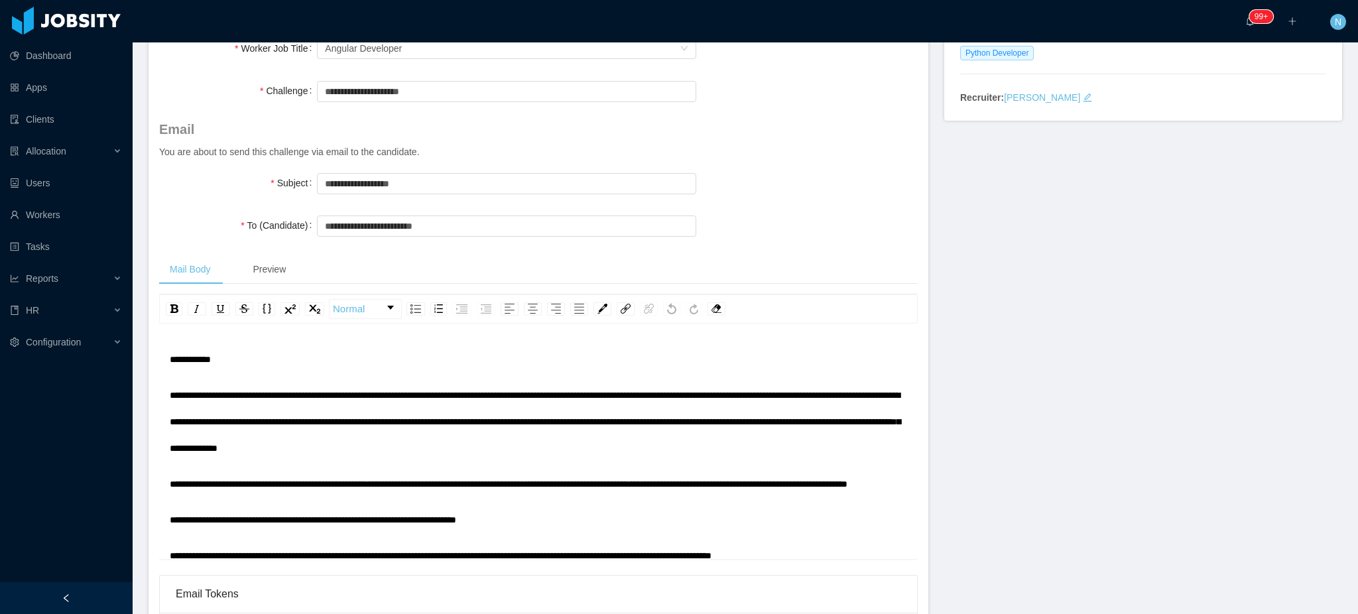
click at [277, 423] on span "**********" at bounding box center [535, 422] width 731 height 62
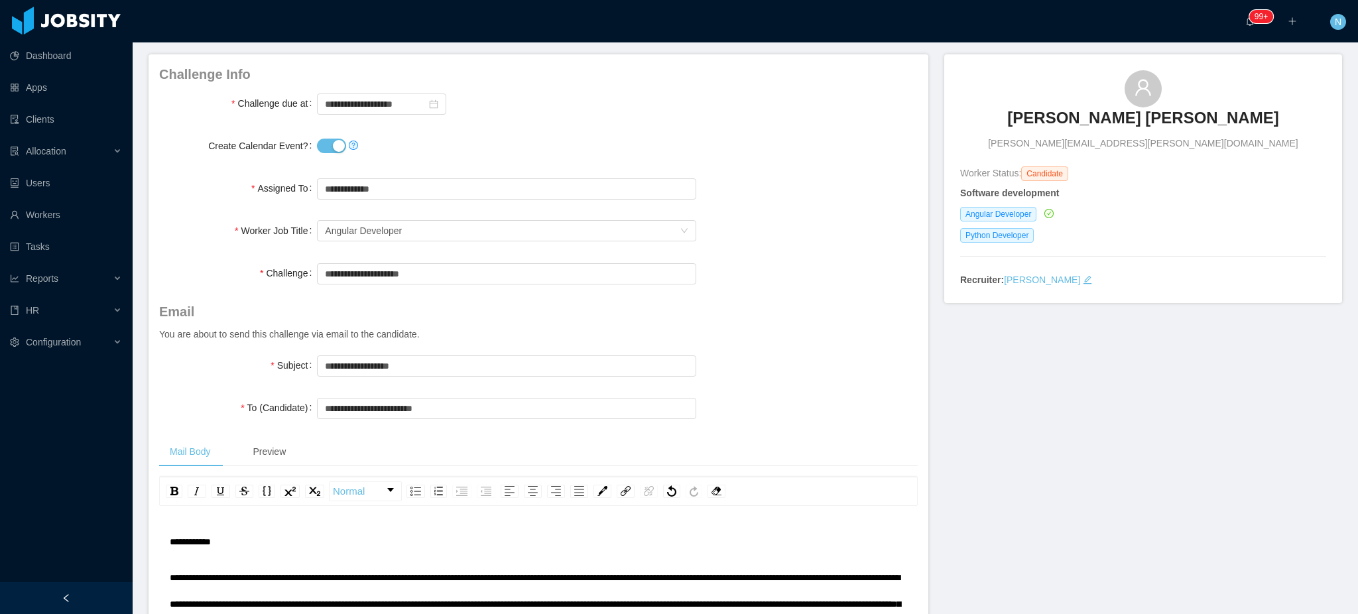
scroll to position [0, 0]
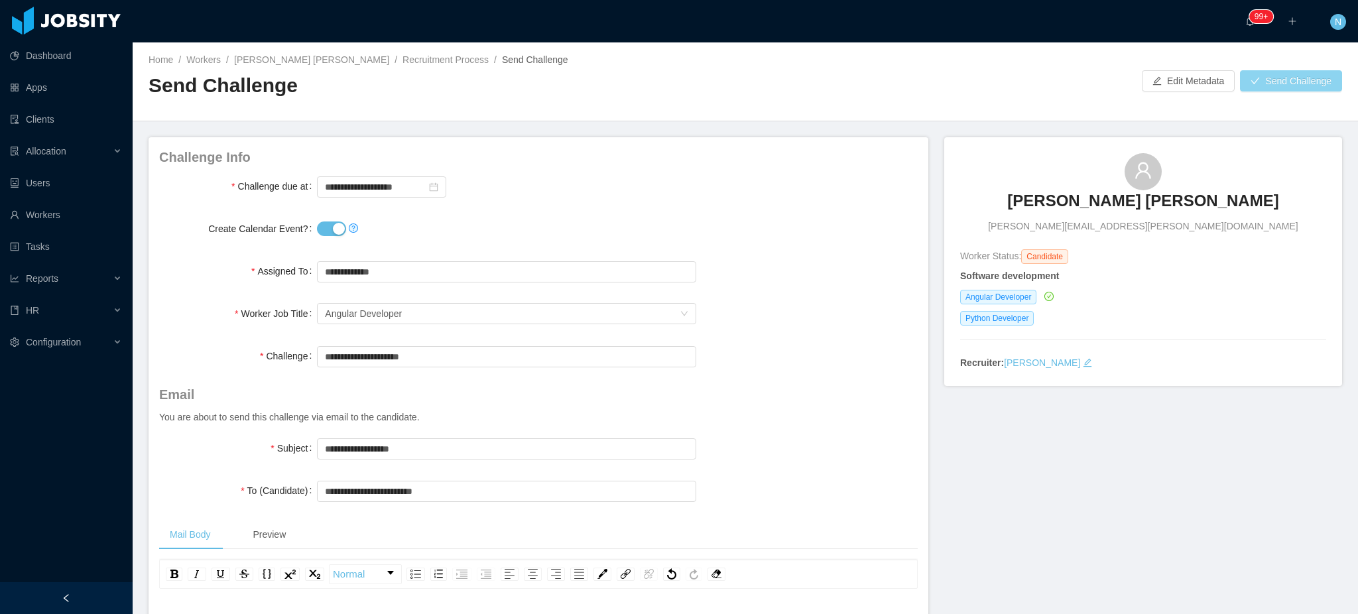
click at [1272, 72] on button "Send Challenge" at bounding box center [1291, 80] width 102 height 21
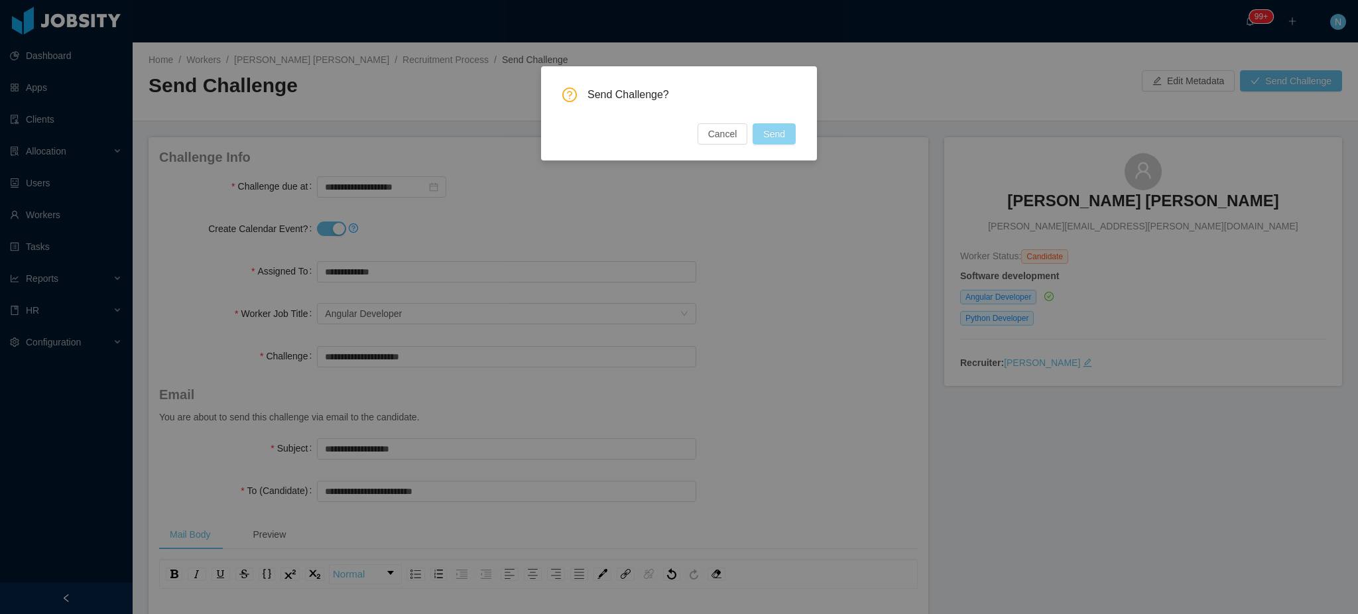
click at [772, 131] on button "Send" at bounding box center [774, 133] width 43 height 21
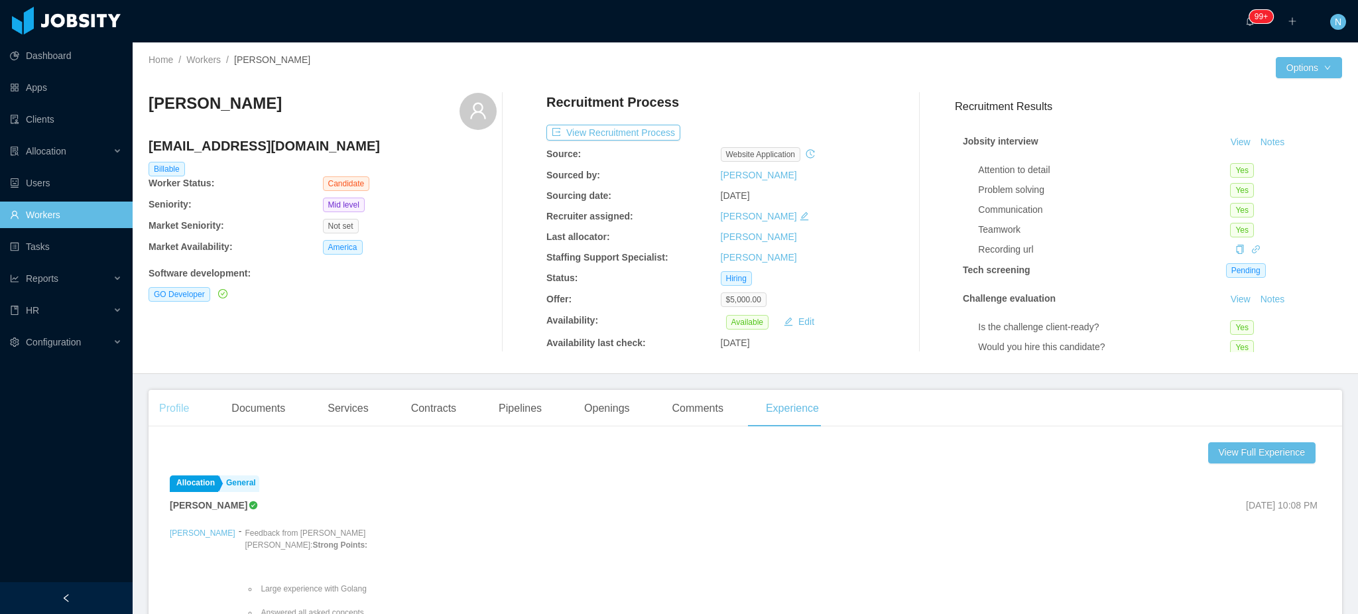
click at [182, 410] on div "Profile" at bounding box center [174, 408] width 51 height 37
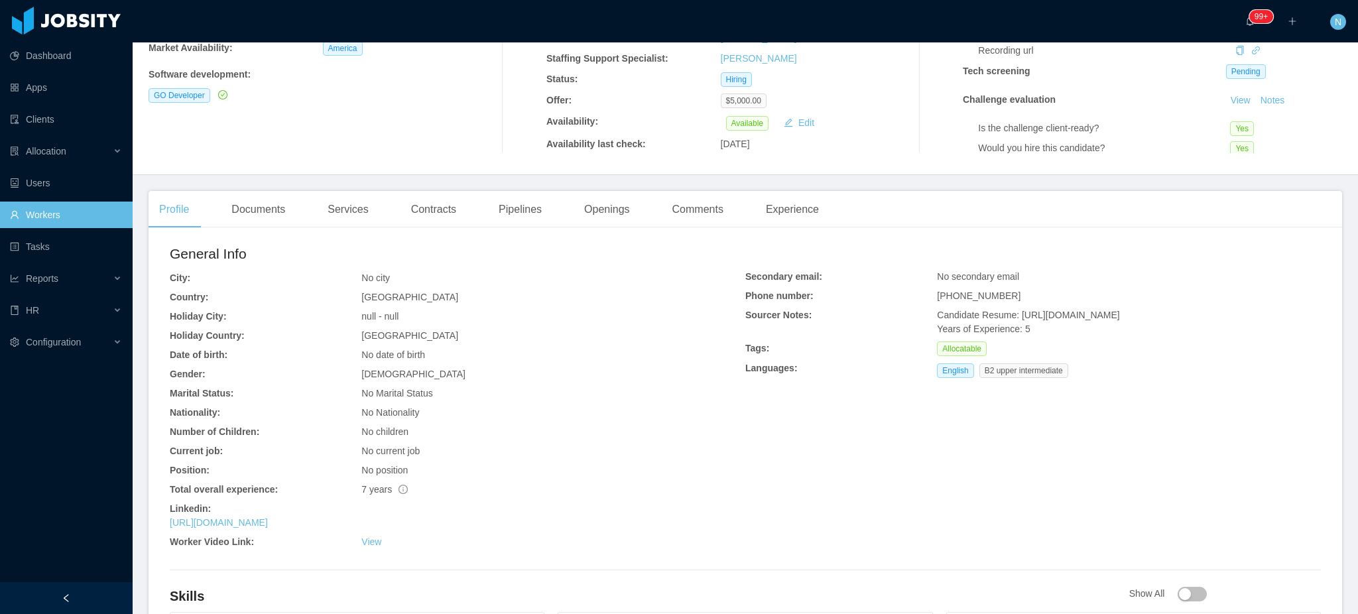
scroll to position [265, 0]
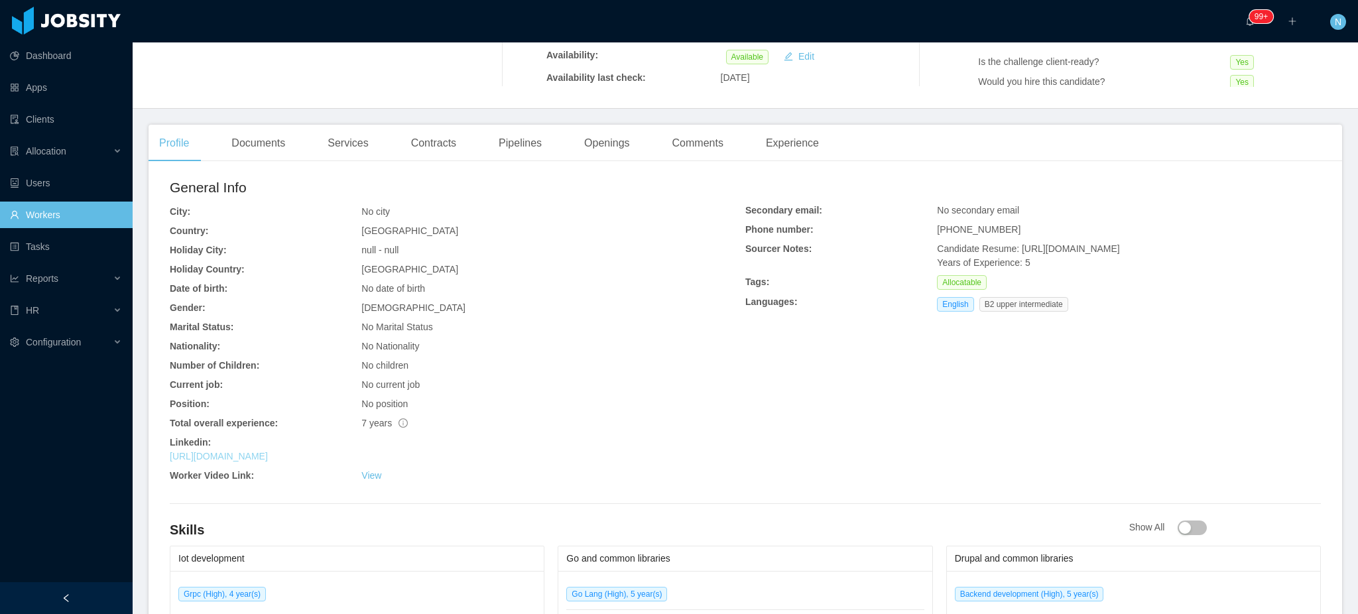
click at [261, 460] on link "[URL][DOMAIN_NAME]" at bounding box center [219, 456] width 98 height 11
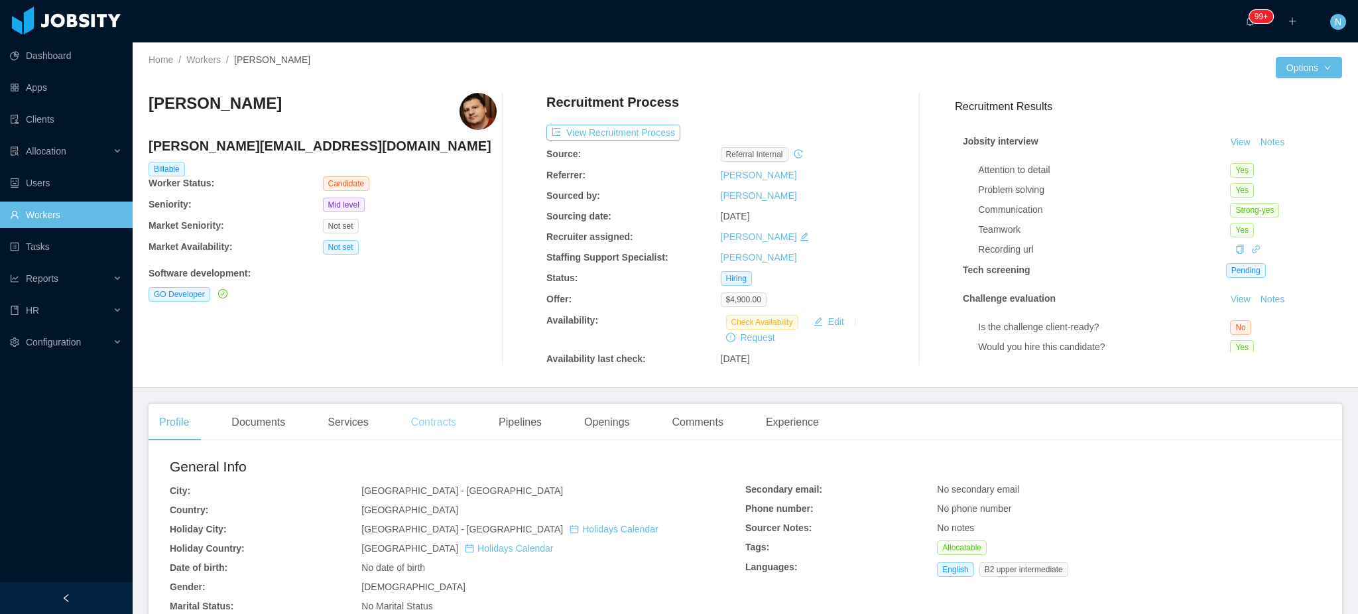
scroll to position [354, 0]
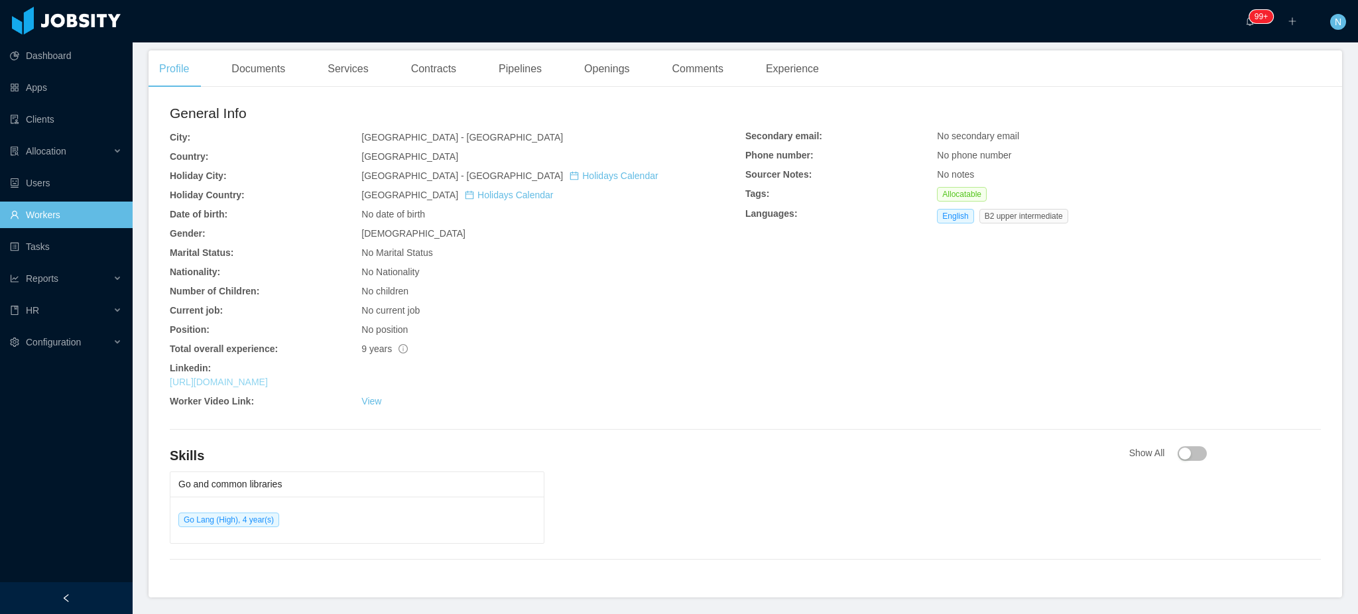
click at [268, 383] on link "https://www.linkedin.com/in/felipepsduarte" at bounding box center [219, 382] width 98 height 11
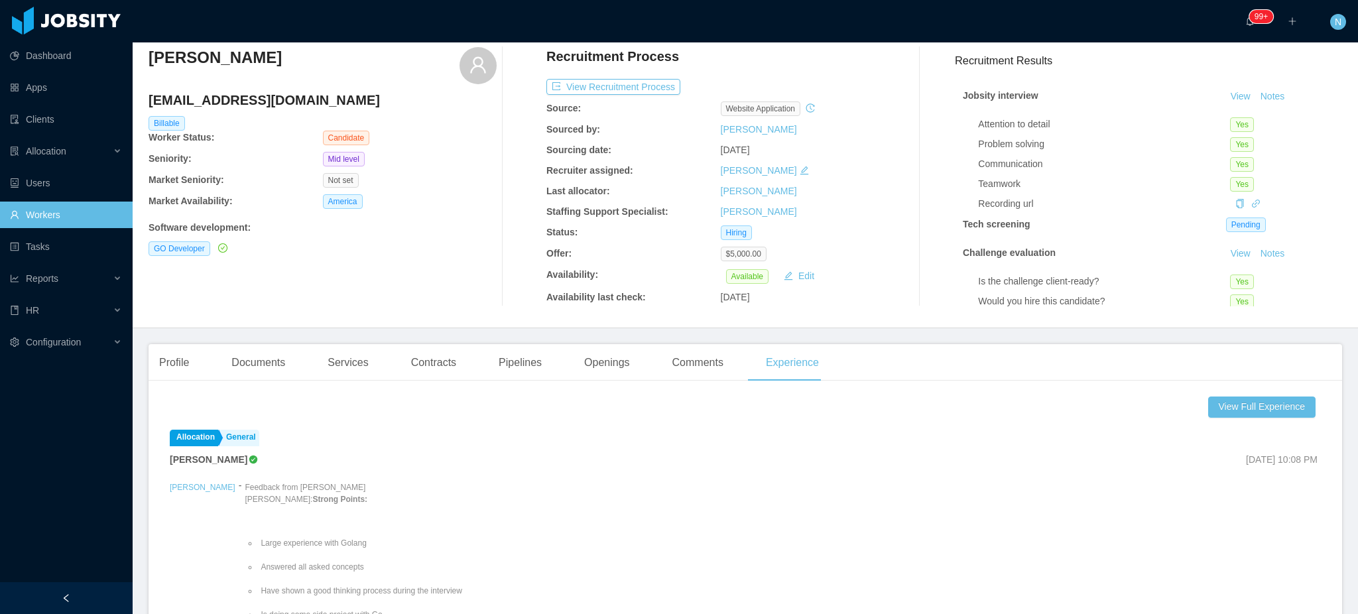
scroll to position [88, 0]
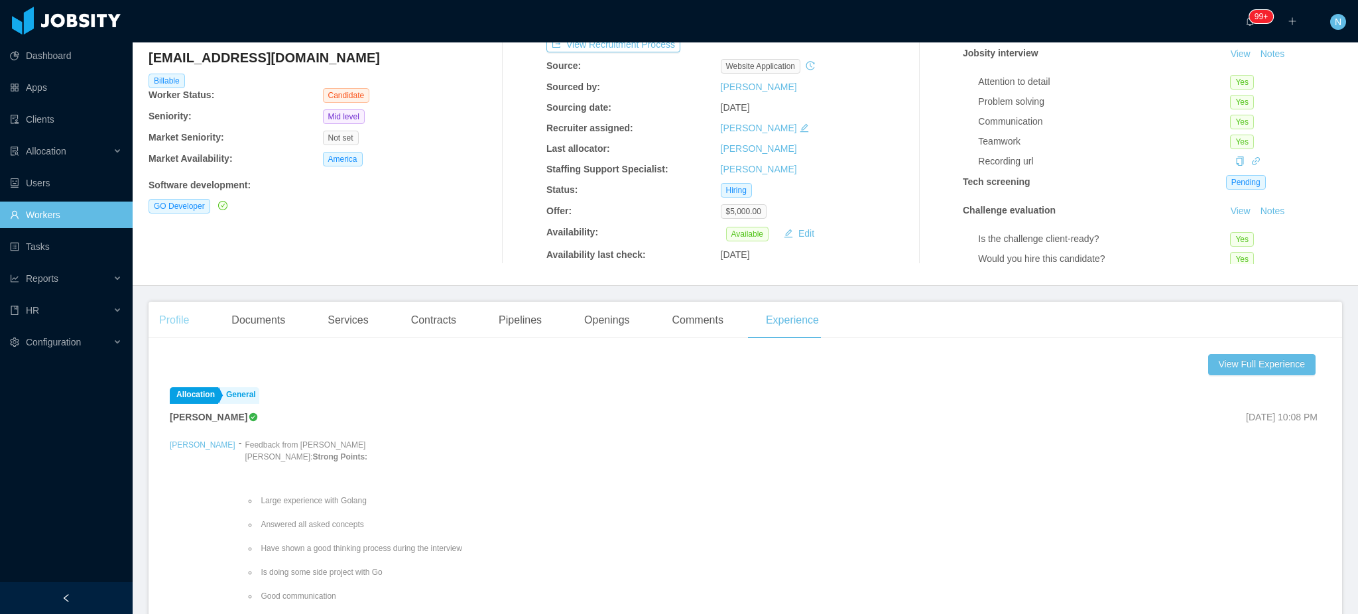
click at [165, 321] on div "Profile" at bounding box center [174, 320] width 51 height 37
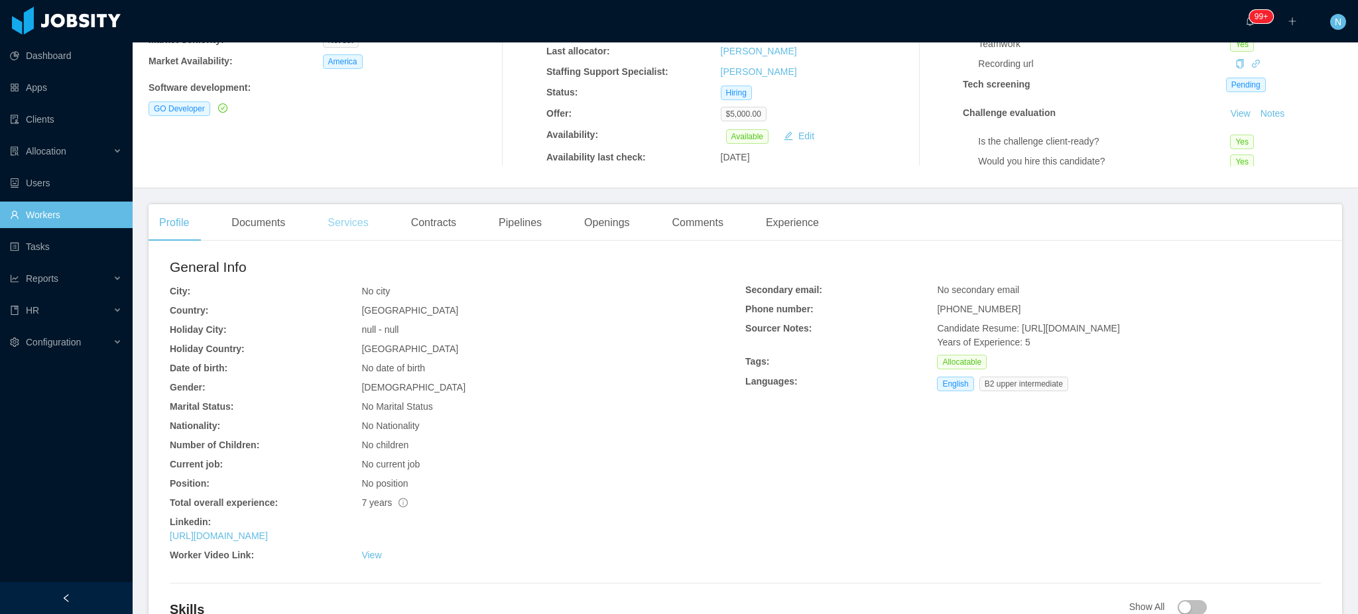
scroll to position [354, 0]
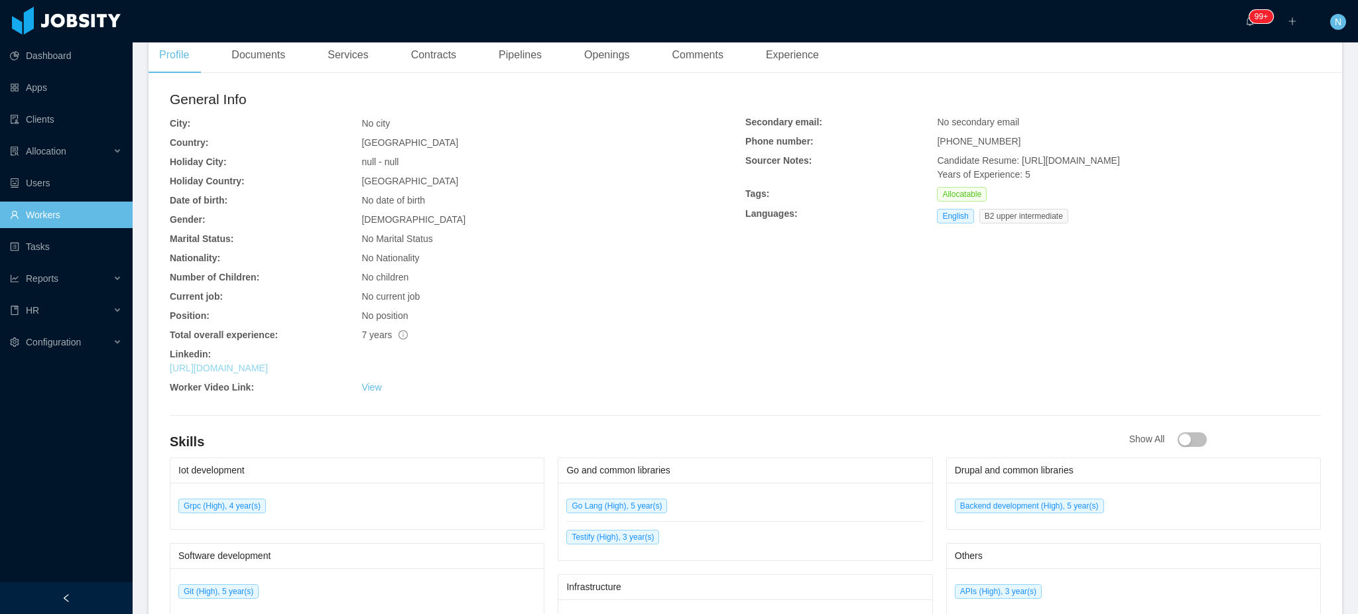
click at [268, 367] on link "[URL][DOMAIN_NAME]" at bounding box center [219, 368] width 98 height 11
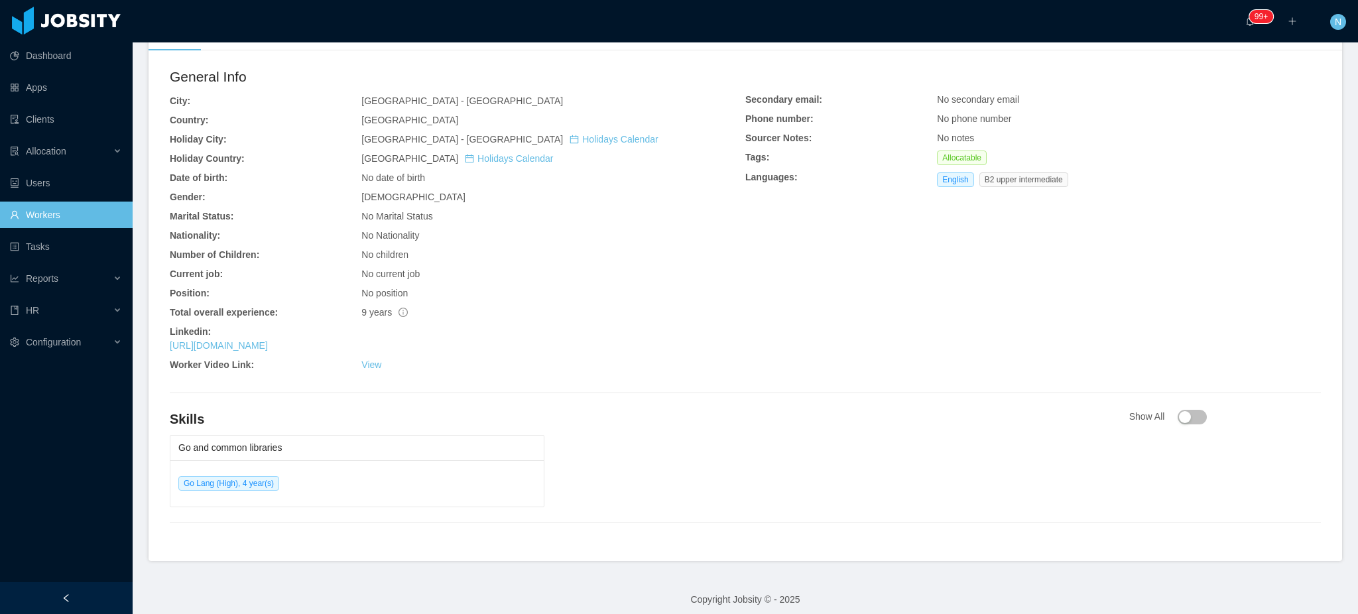
scroll to position [400, 0]
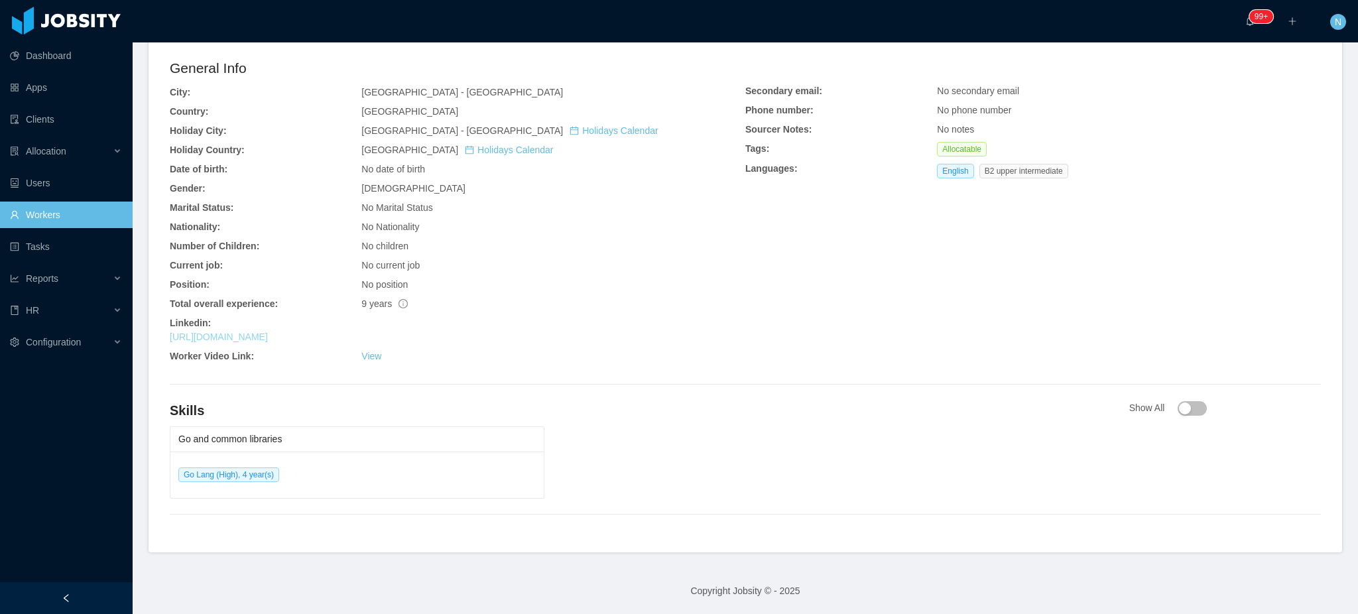
click at [268, 336] on link "https://www.linkedin.com/in/felipepsduarte" at bounding box center [219, 337] width 98 height 11
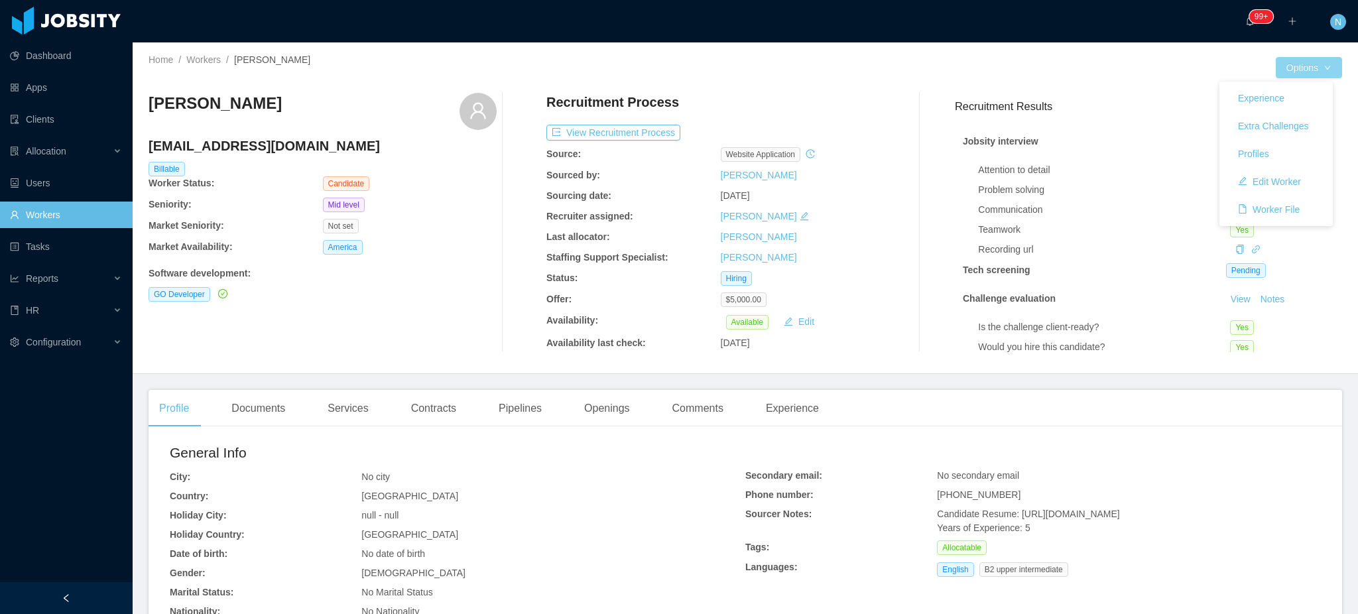
click at [1281, 60] on button "Options" at bounding box center [1309, 67] width 66 height 21
click at [1285, 184] on button "Edit Worker" at bounding box center [1270, 181] width 84 height 21
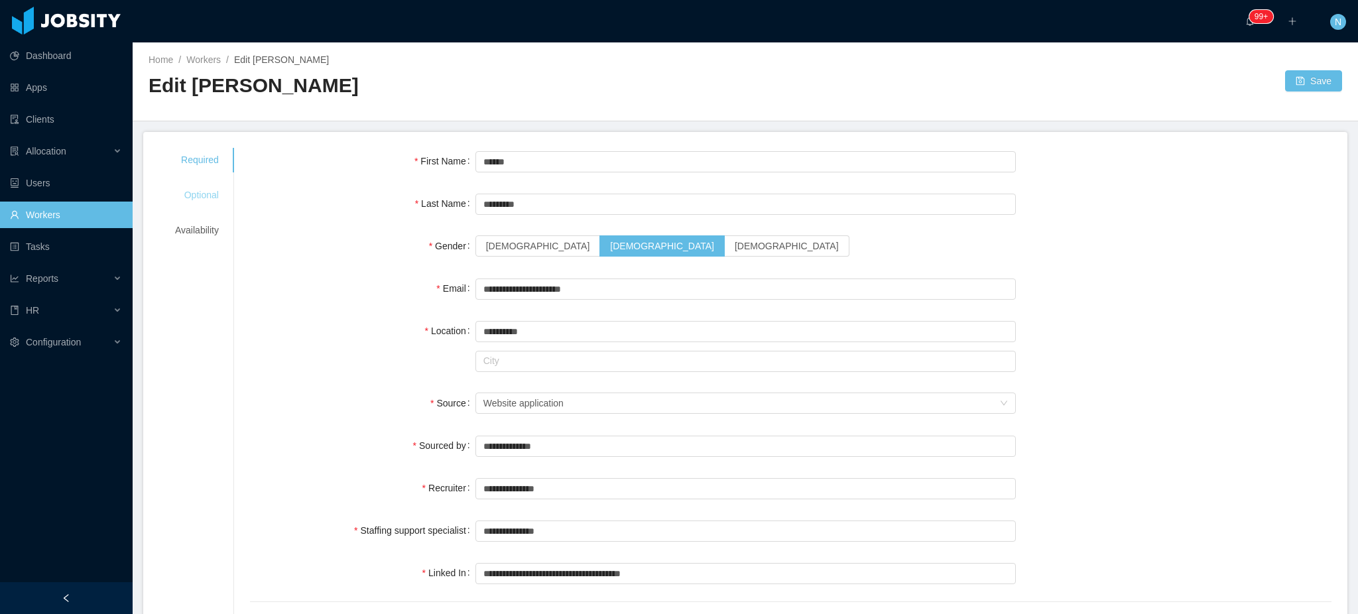
click at [198, 198] on div "Optional" at bounding box center [197, 195] width 76 height 25
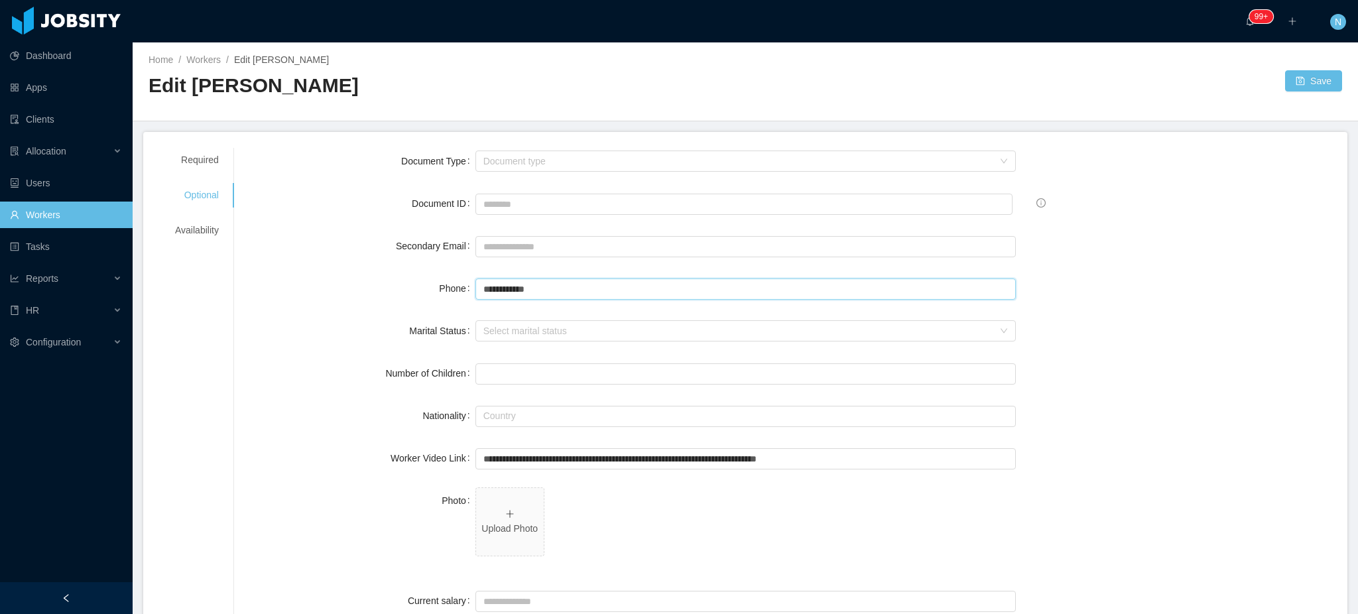
drag, startPoint x: 601, startPoint y: 291, endPoint x: 406, endPoint y: 283, distance: 195.2
click at [406, 283] on div "**********" at bounding box center [791, 288] width 1082 height 27
paste input "***"
click at [511, 286] on input "**********" at bounding box center [746, 289] width 541 height 21
drag, startPoint x: 486, startPoint y: 284, endPoint x: 529, endPoint y: 268, distance: 46.6
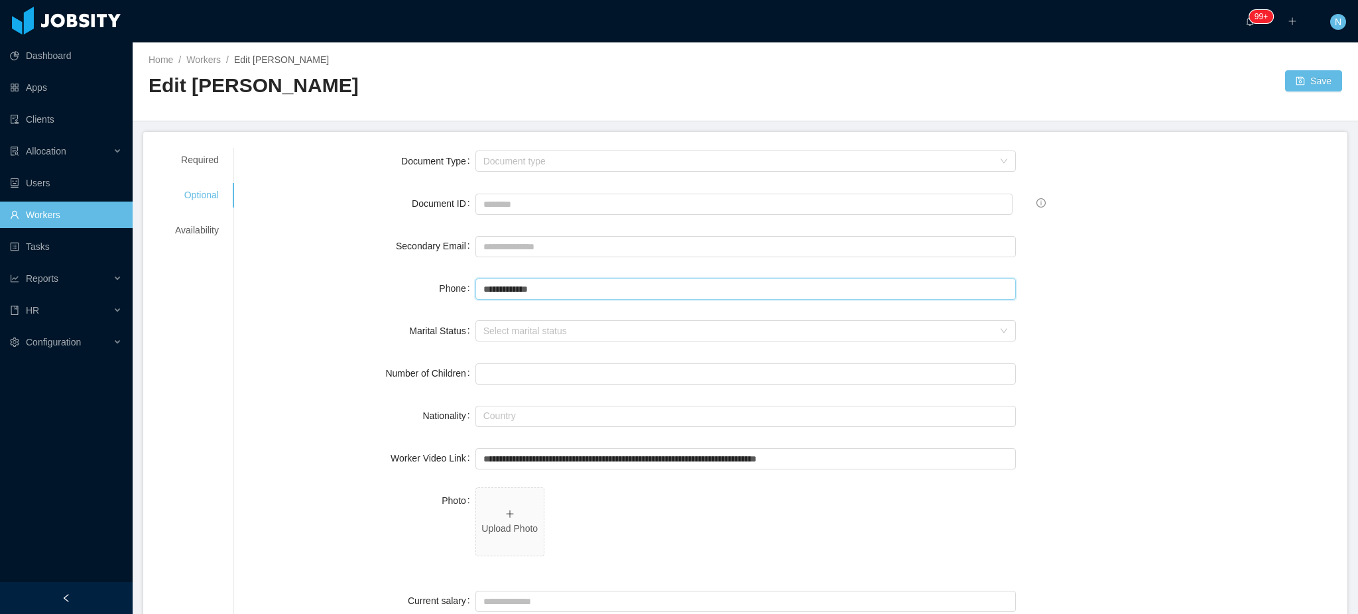
click at [485, 284] on input "**********" at bounding box center [746, 289] width 541 height 21
type input "**********"
drag, startPoint x: 597, startPoint y: 291, endPoint x: 357, endPoint y: 287, distance: 240.1
click at [357, 287] on div "**********" at bounding box center [791, 288] width 1082 height 27
click at [1296, 78] on button "Save" at bounding box center [1313, 80] width 57 height 21
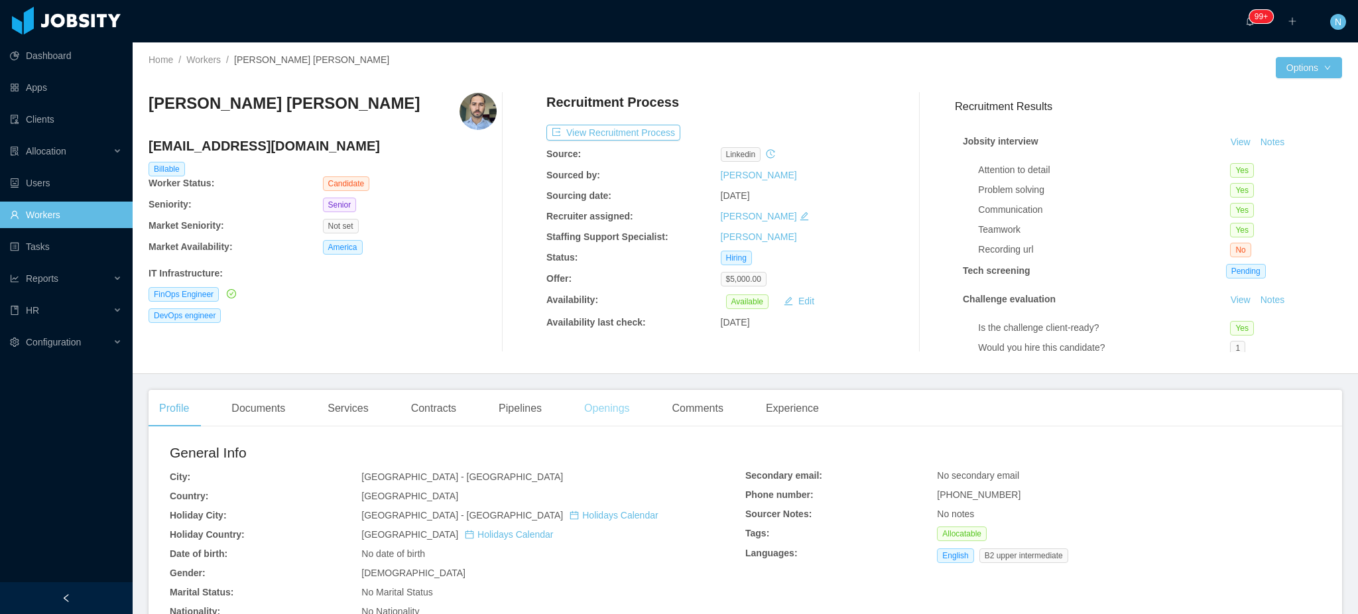
click at [599, 415] on div "Openings" at bounding box center [607, 408] width 67 height 37
